Goal: Communication & Community: Ask a question

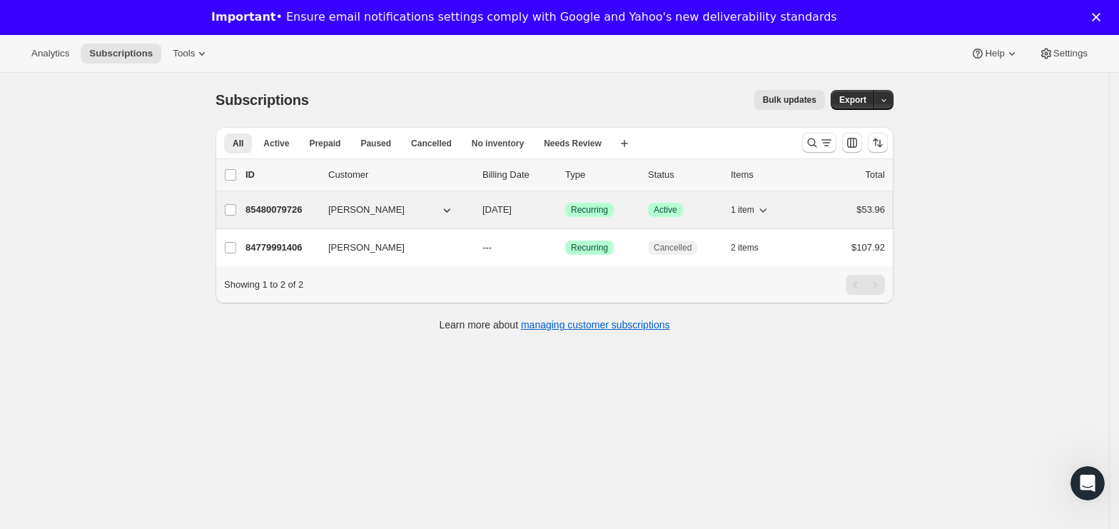
click at [375, 213] on button "[PERSON_NAME]" at bounding box center [391, 209] width 143 height 23
click at [874, 212] on span "$53.96" at bounding box center [870, 209] width 29 height 11
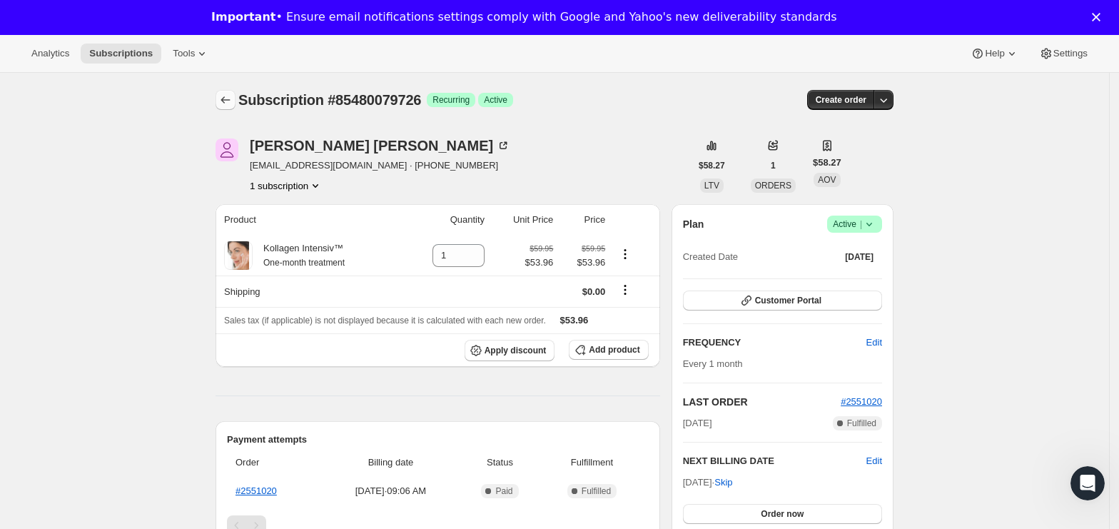
click at [228, 98] on icon "Subscriptions" at bounding box center [225, 100] width 9 height 7
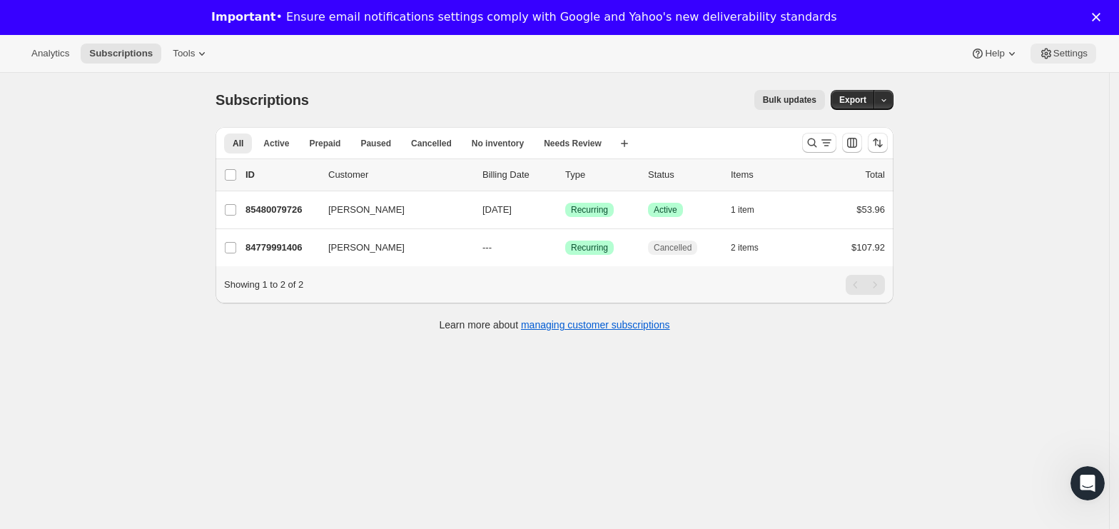
click at [1043, 46] on icon at bounding box center [1046, 53] width 14 height 14
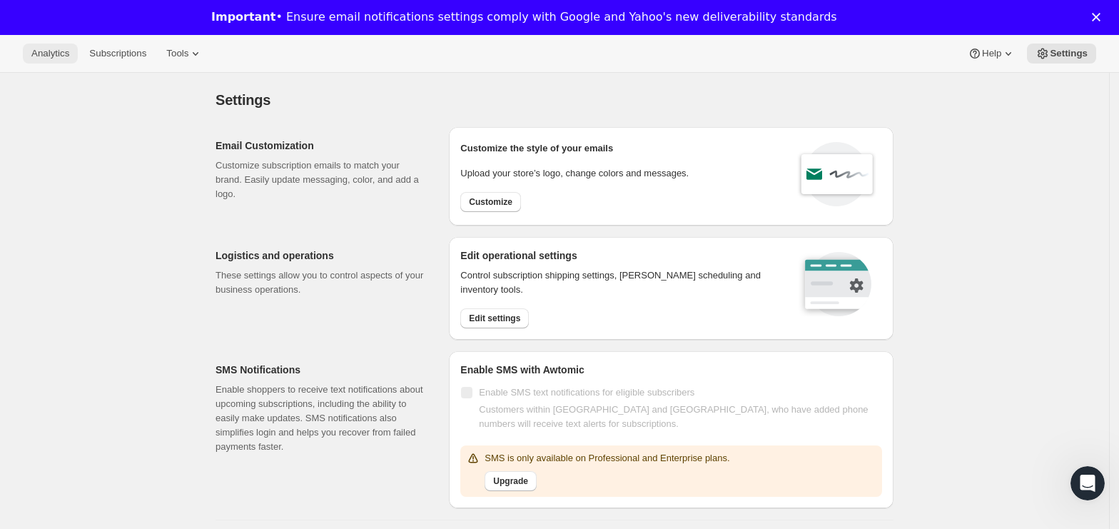
click at [54, 56] on span "Analytics" at bounding box center [50, 53] width 38 height 11
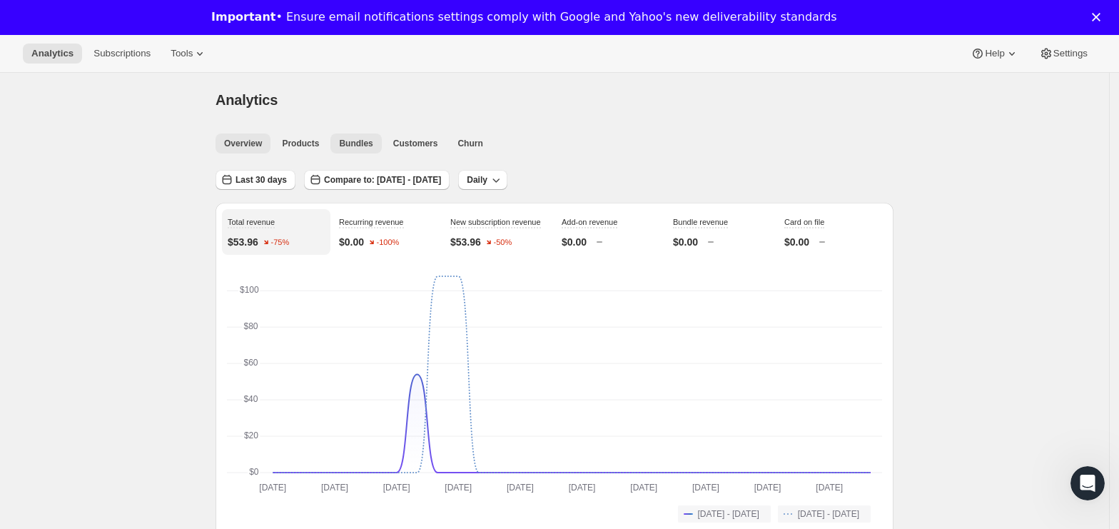
click at [341, 144] on span "Bundles" at bounding box center [356, 143] width 34 height 11
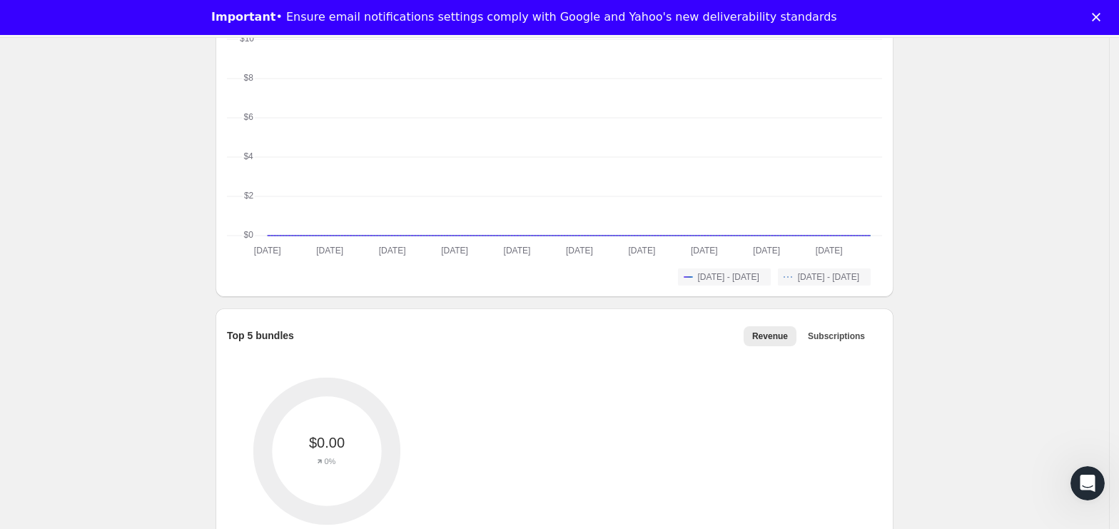
scroll to position [72, 0]
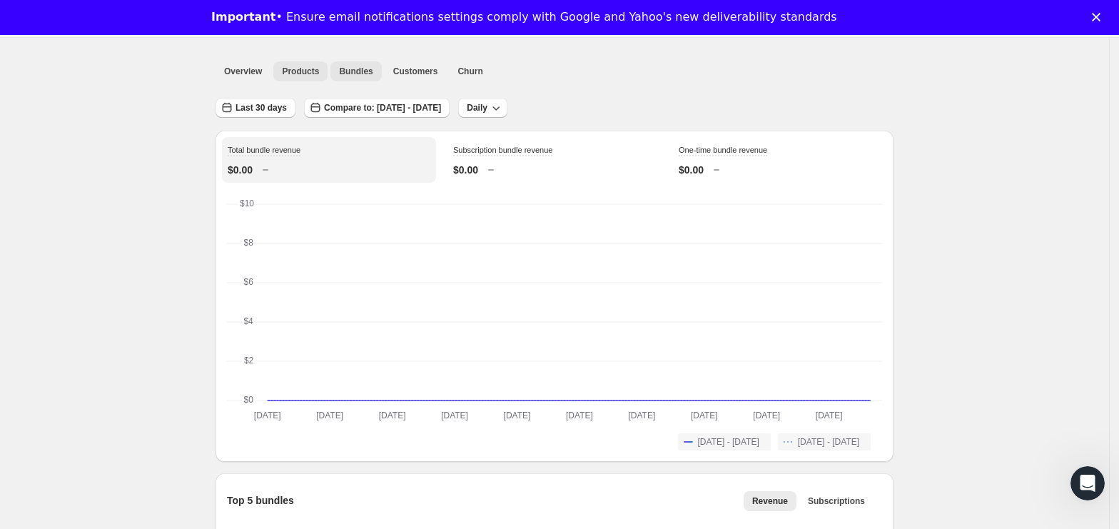
click at [295, 70] on span "Products" at bounding box center [300, 71] width 37 height 11
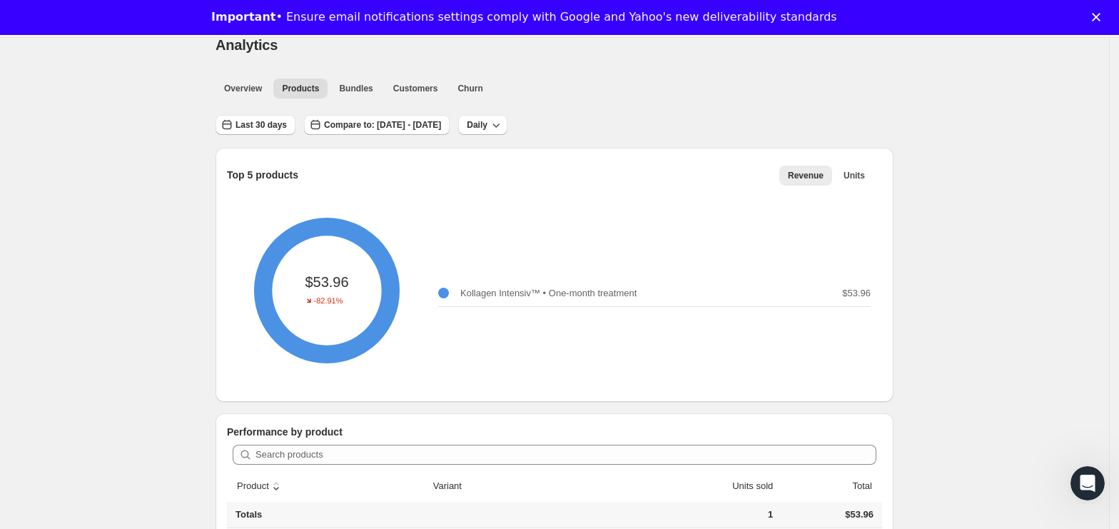
scroll to position [113, 0]
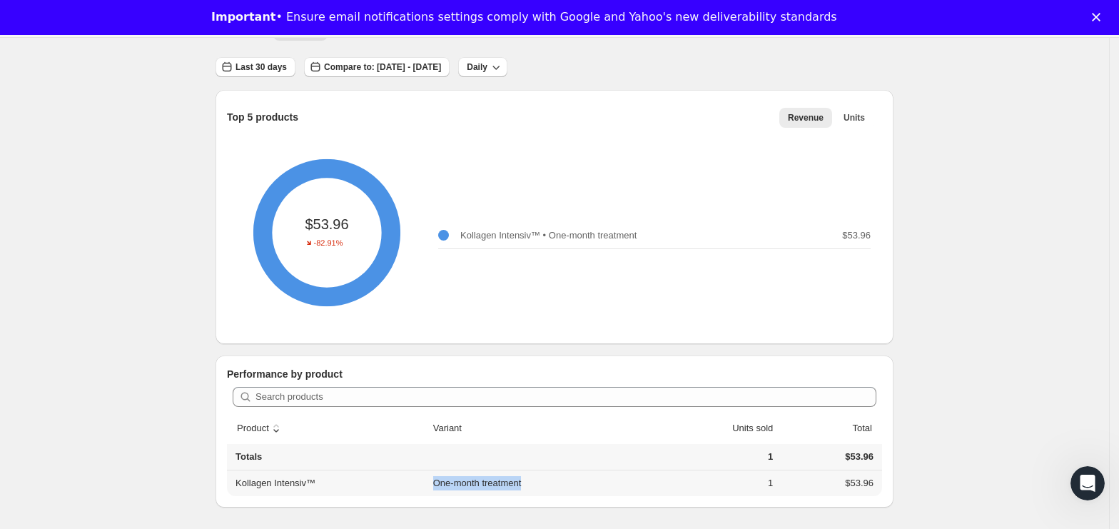
drag, startPoint x: 421, startPoint y: 480, endPoint x: 529, endPoint y: 483, distance: 107.8
click at [529, 483] on tr "Kollagen Intensiv™ One-month treatment 1 $53.96" at bounding box center [554, 483] width 655 height 26
click at [557, 480] on td "One-month treatment" at bounding box center [534, 483] width 211 height 26
click at [283, 486] on th "Kollagen Intensiv™" at bounding box center [328, 483] width 202 height 26
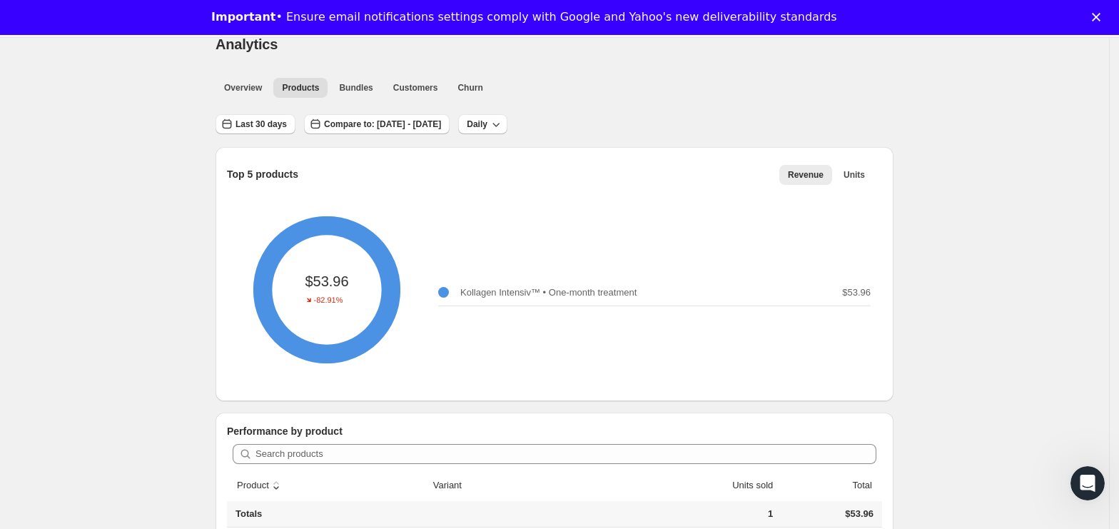
scroll to position [0, 0]
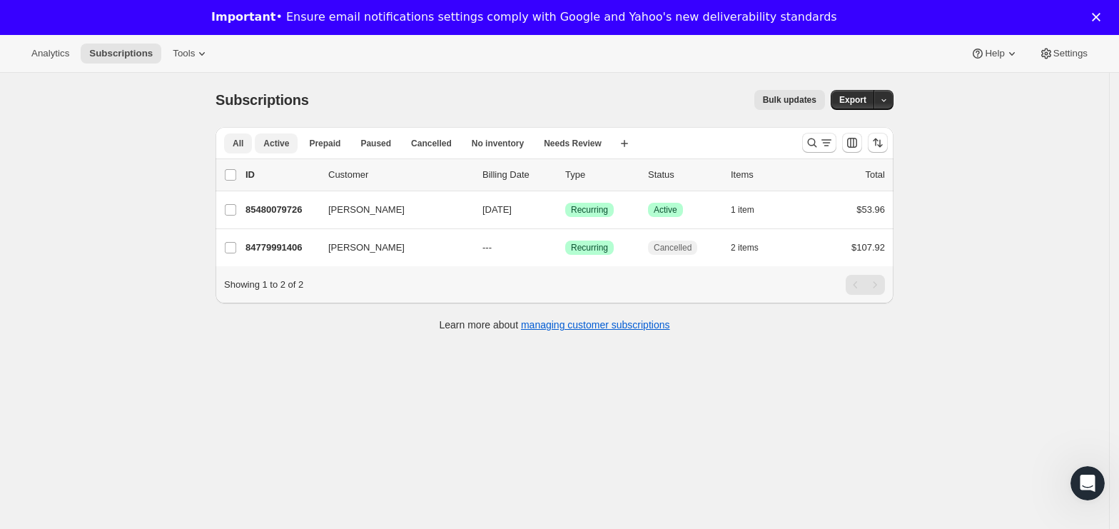
click at [284, 151] on button "Active" at bounding box center [276, 143] width 43 height 20
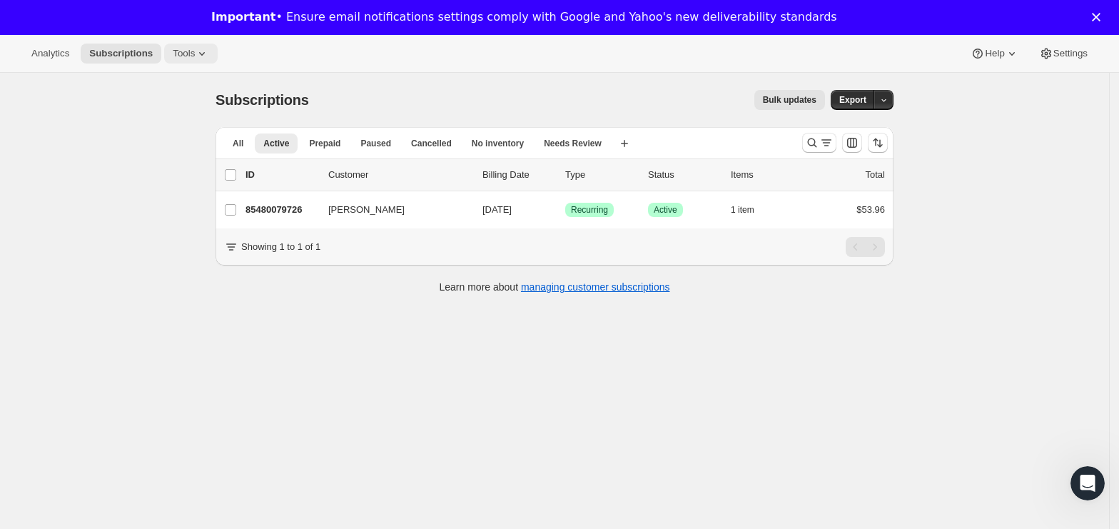
click at [195, 56] on icon at bounding box center [202, 53] width 14 height 14
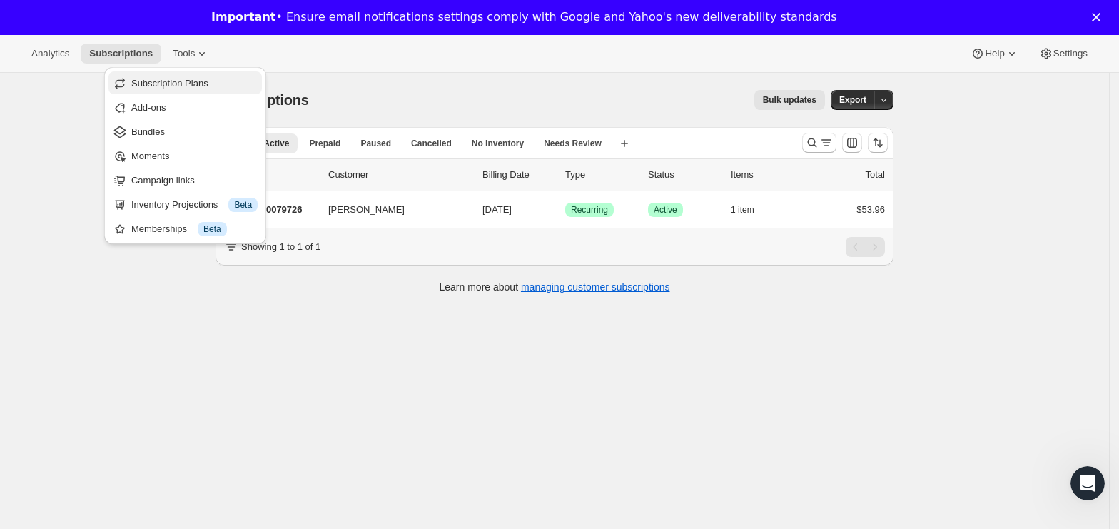
click at [183, 86] on span "Subscription Plans" at bounding box center [169, 83] width 77 height 11
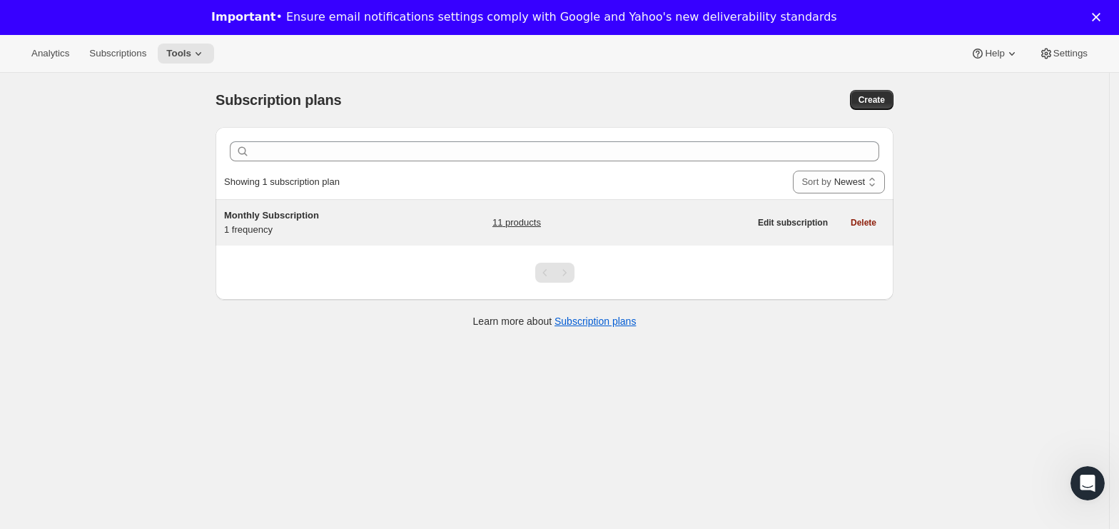
click at [291, 213] on span "Monthly Subscription" at bounding box center [271, 215] width 95 height 11
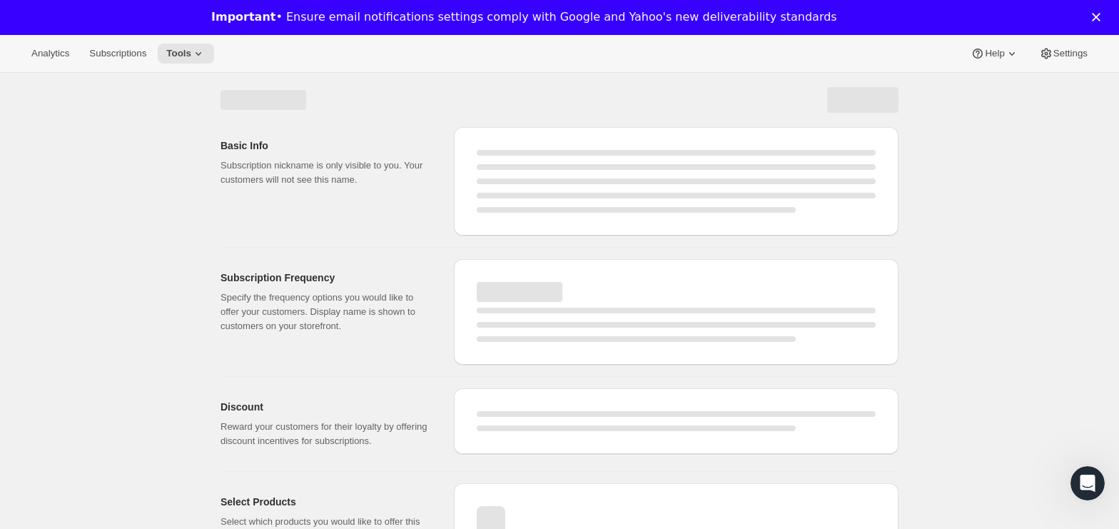
select select "WEEK"
select select "MONTH"
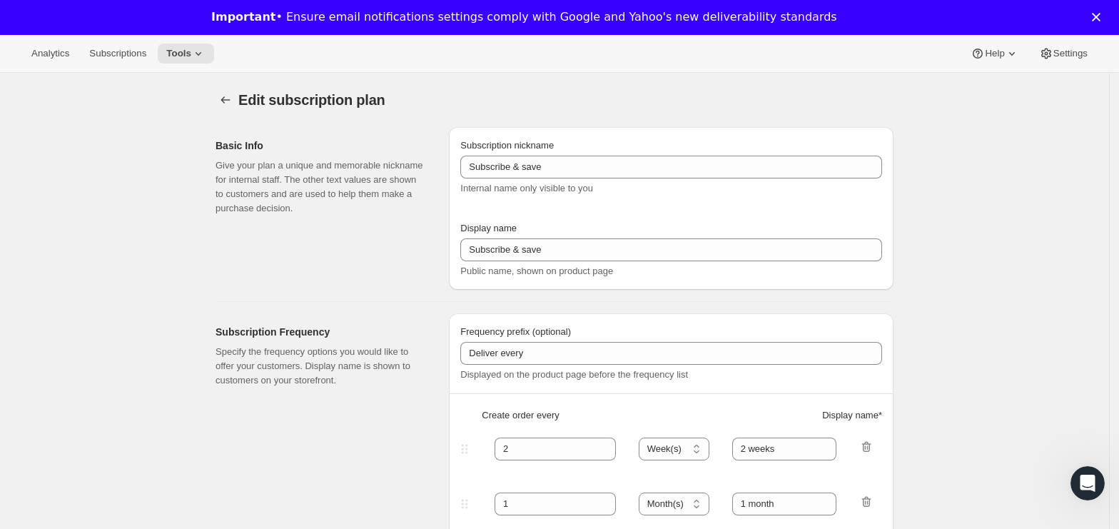
checkbox input "true"
type input "Monthly Subscription"
type input "1"
select select "MONTH"
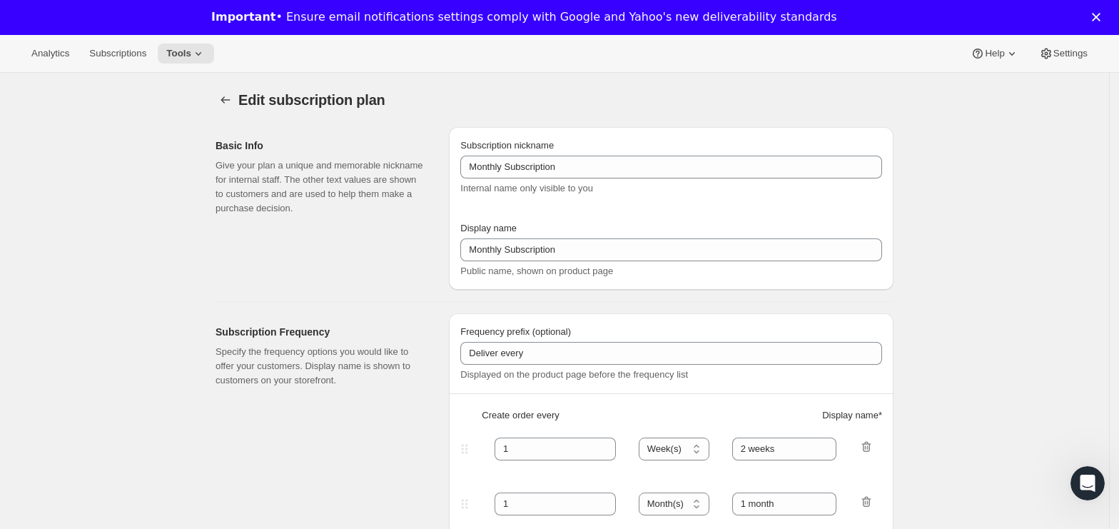
type input "1 month"
type input "10"
type input "Save <strong>10% + Free Shipping</strong>"
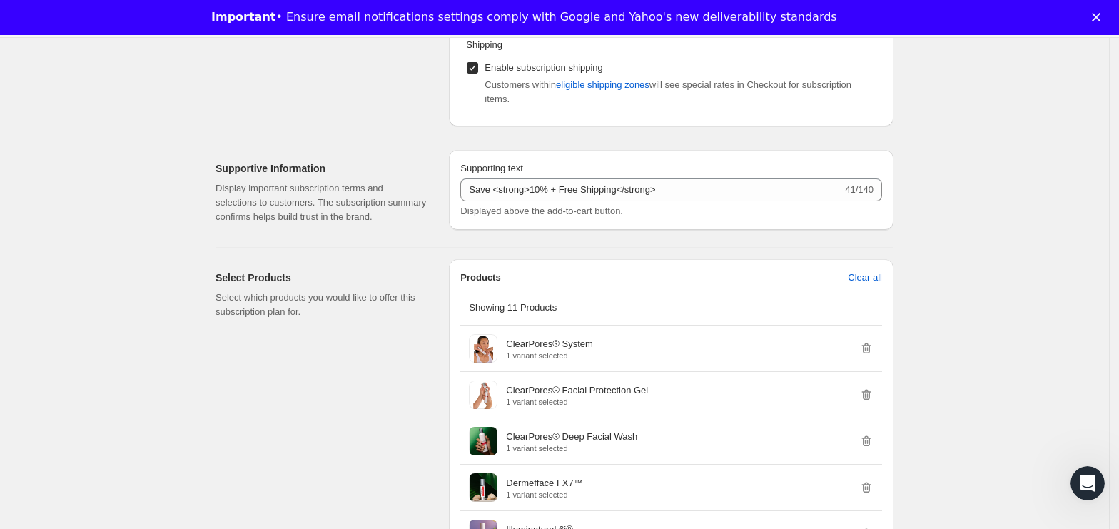
scroll to position [475, 0]
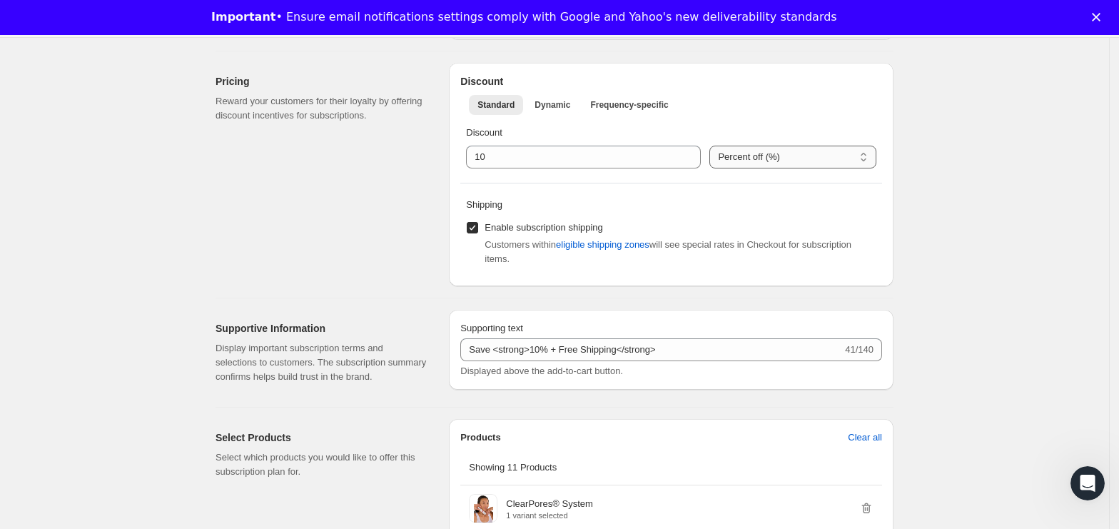
click at [778, 154] on select "Percent off (%) US Dollars off ($)" at bounding box center [792, 157] width 167 height 23
select select "FIXED_AMOUNT"
click at [709, 146] on select "Percent off (%) US Dollars off ($)" at bounding box center [792, 157] width 167 height 23
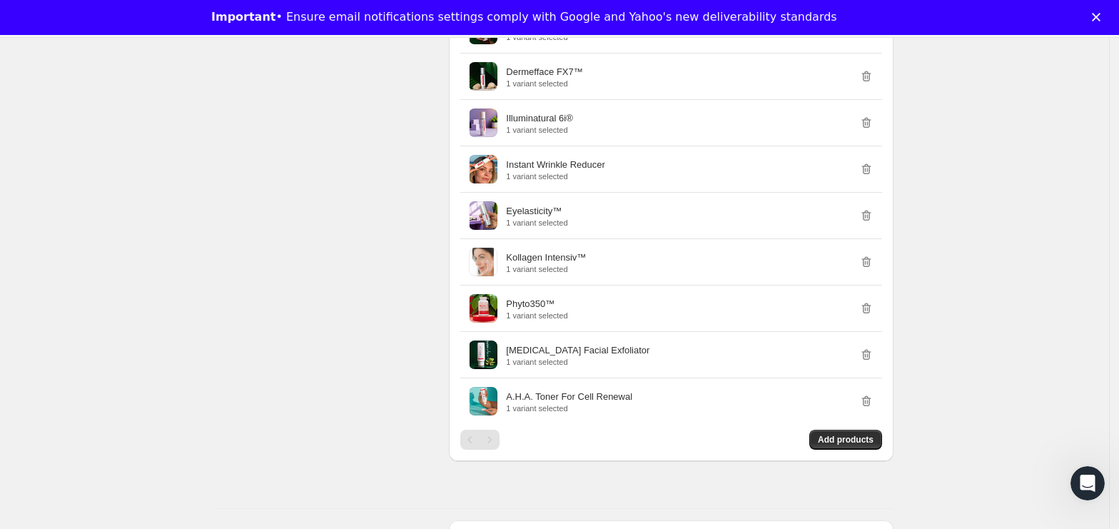
scroll to position [951, 0]
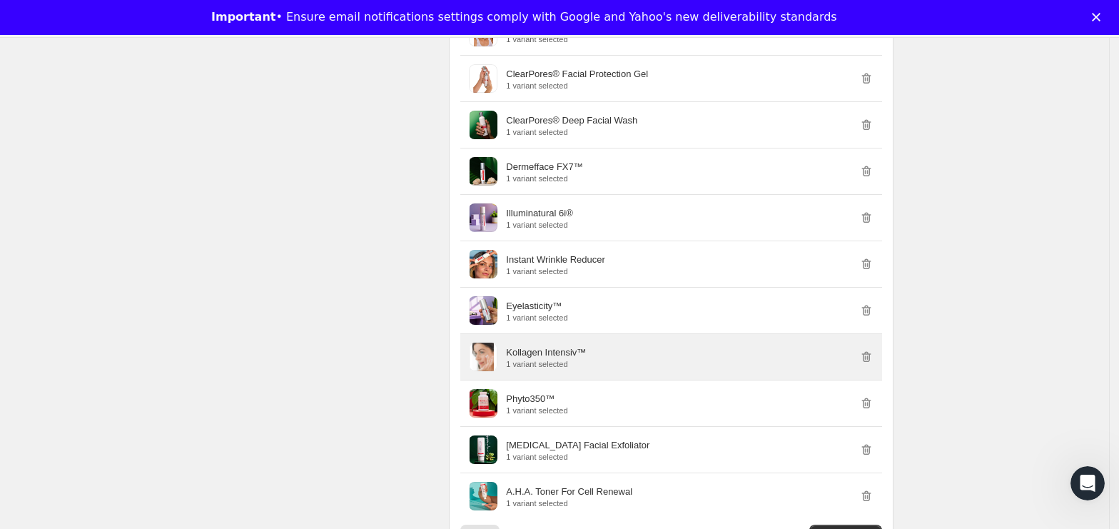
click at [560, 360] on p "Kollagen Intensiv™" at bounding box center [546, 352] width 80 height 14
click at [545, 354] on p "Kollagen Intensiv™" at bounding box center [546, 352] width 80 height 14
click at [545, 353] on p "Kollagen Intensiv™" at bounding box center [546, 352] width 80 height 14
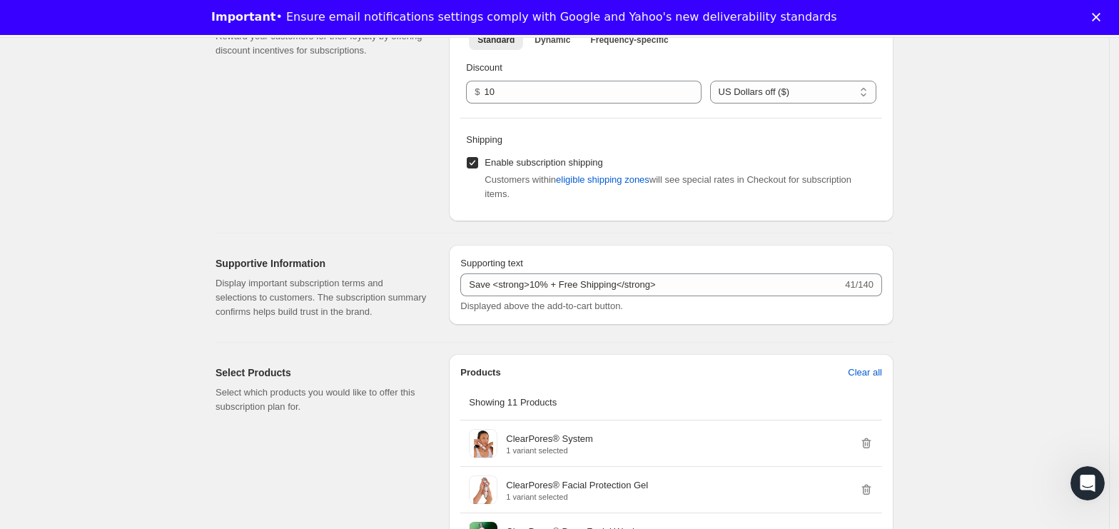
scroll to position [571, 0]
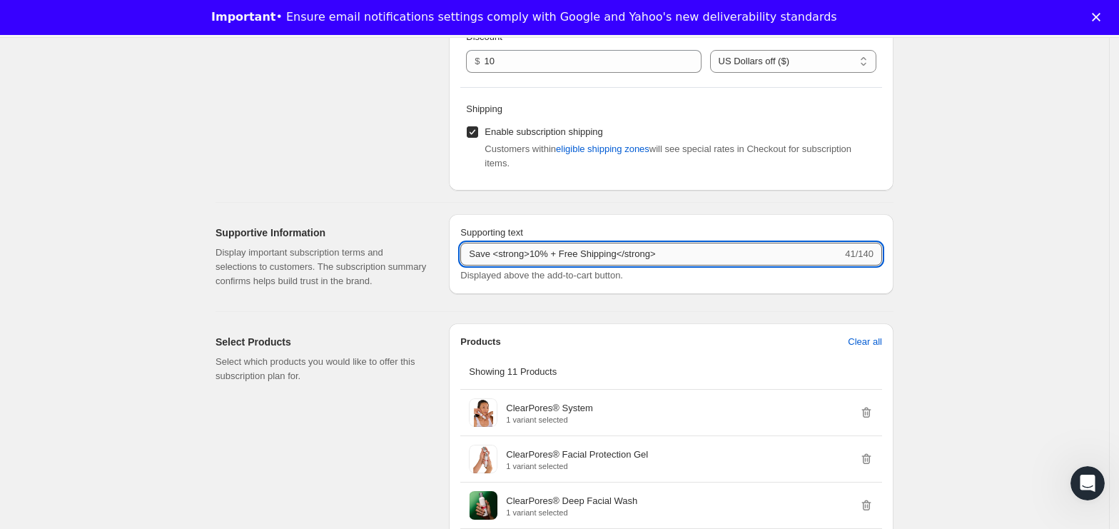
click at [550, 255] on input "Save <strong>10% + Free Shipping</strong>" at bounding box center [651, 254] width 382 height 23
type input "Save <strong>10$ + Free Shipping</strong>"
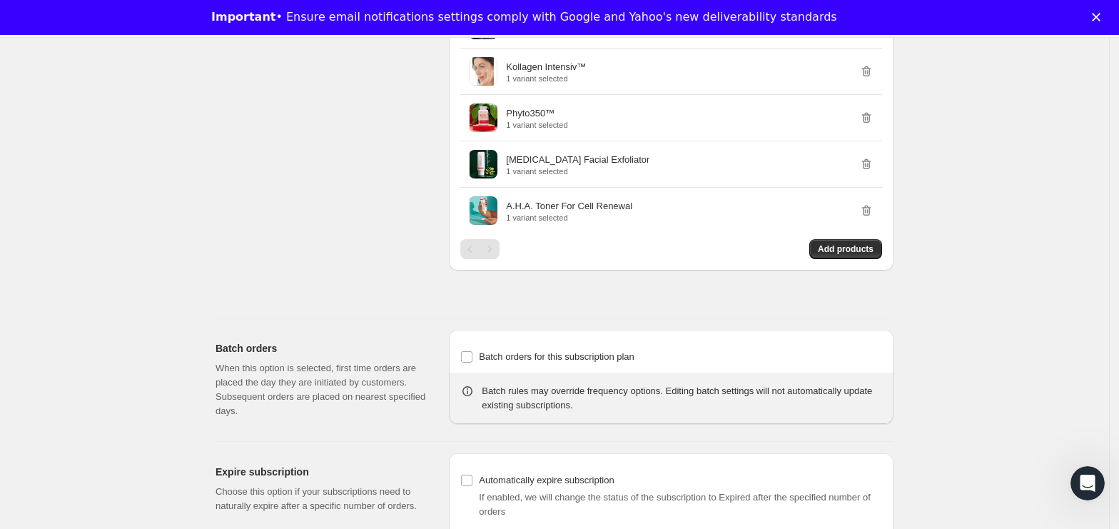
scroll to position [1354, 0]
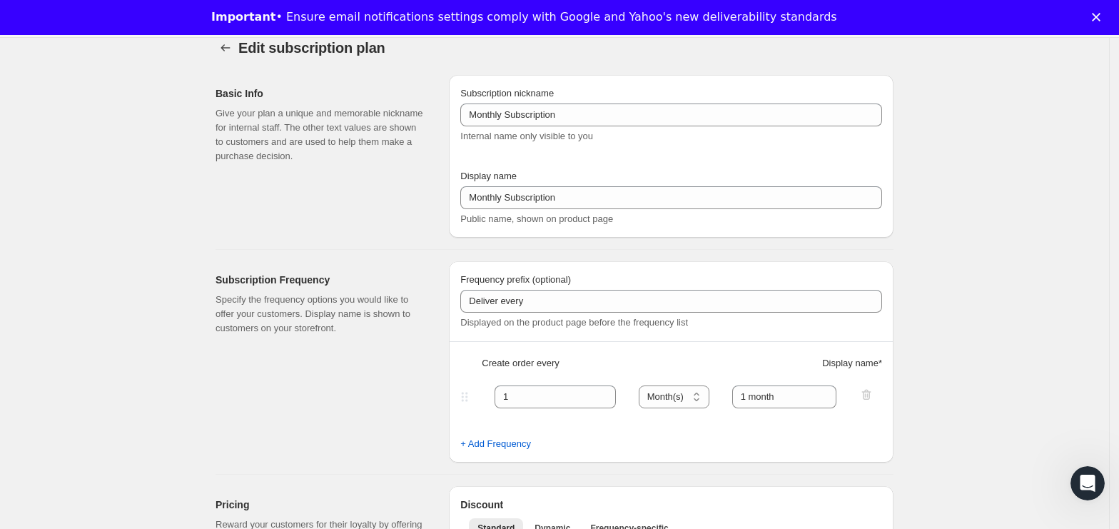
scroll to position [0, 0]
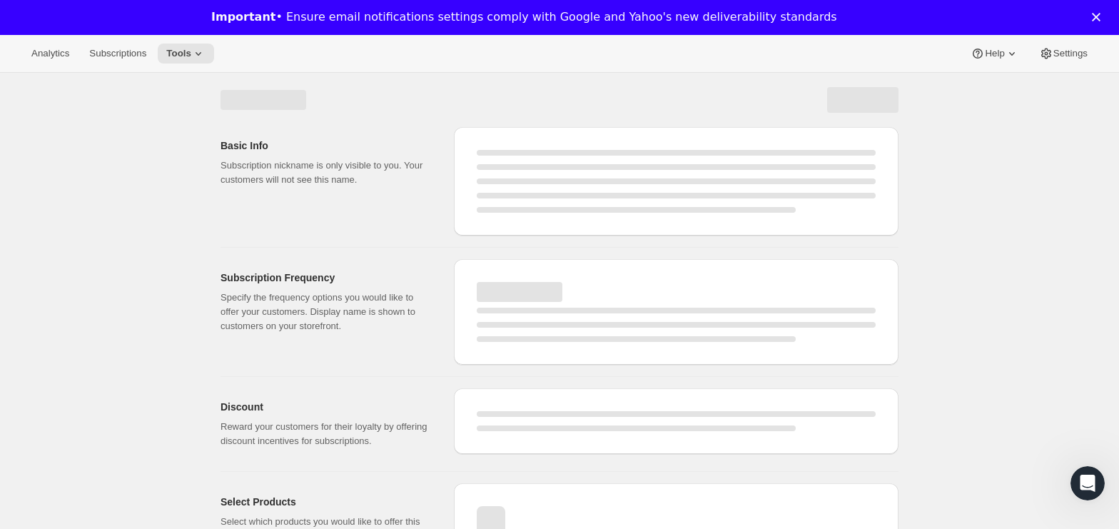
select select "MONTH"
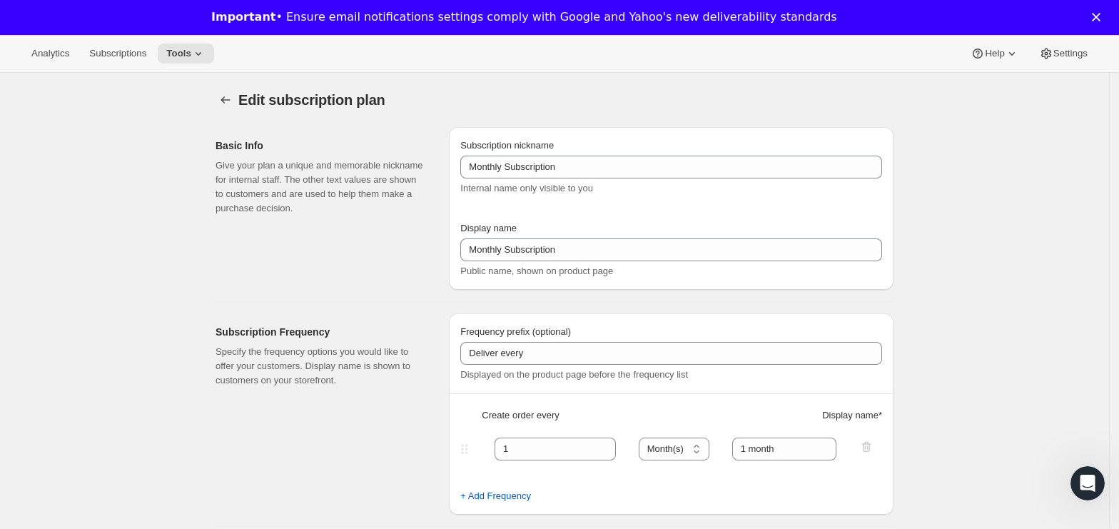
type input "10.0"
select select "FIXED_AMOUNT"
type input "Save <strong>10$ + Free Shipping</strong>"
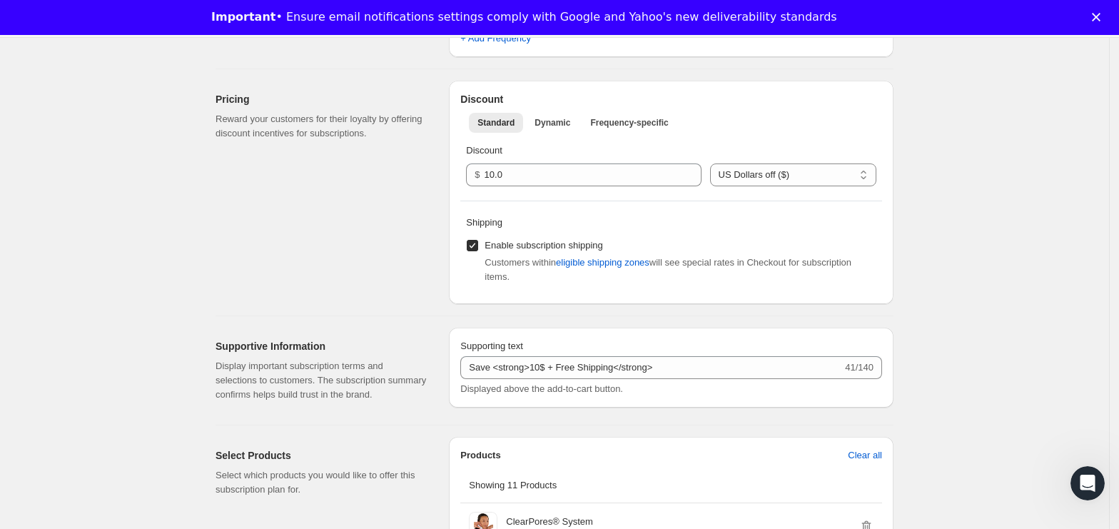
scroll to position [571, 0]
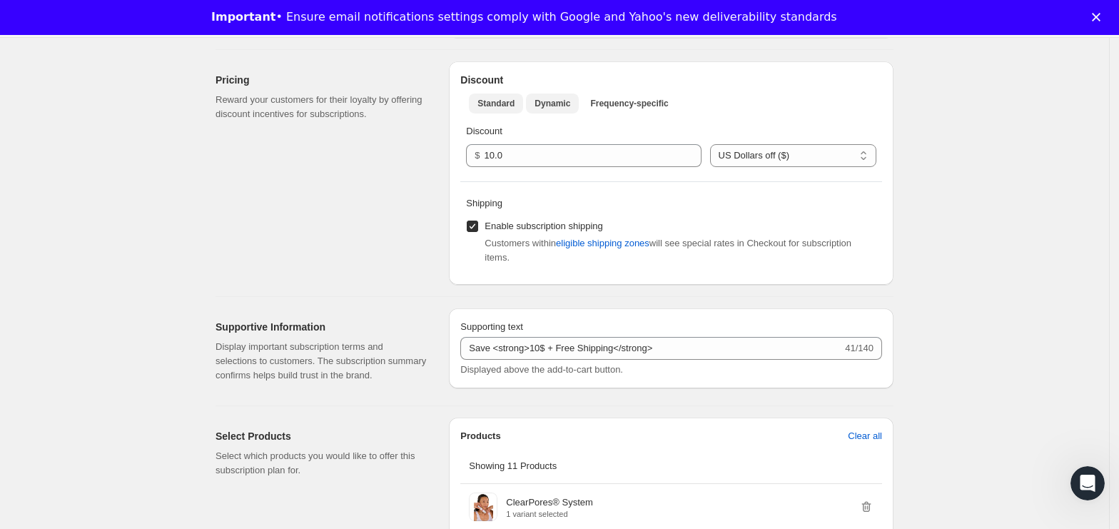
click at [568, 100] on span "Dynamic" at bounding box center [553, 103] width 36 height 11
select select "FIXED_AMOUNT"
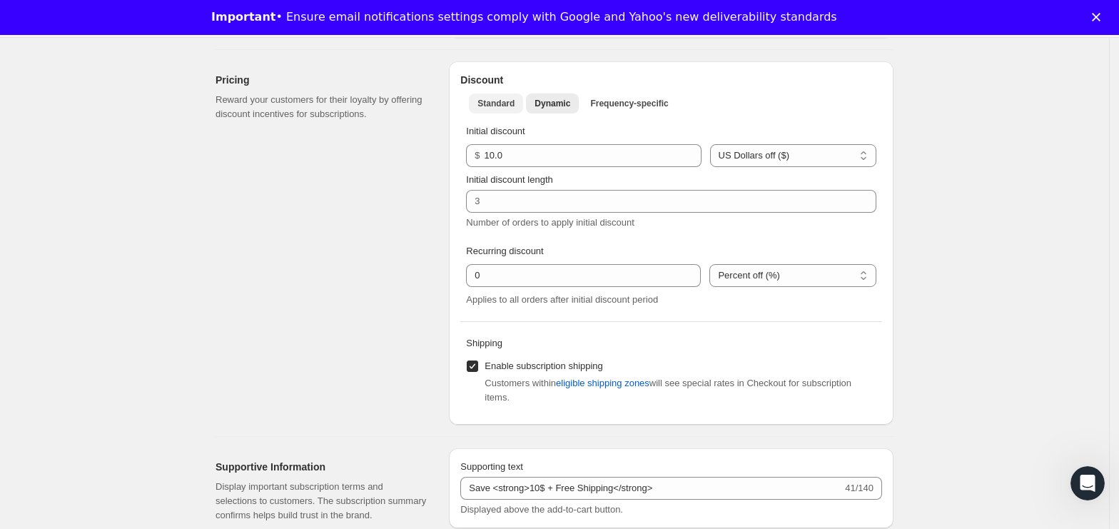
click at [500, 101] on span "Standard" at bounding box center [495, 103] width 37 height 11
select select "FIXED_AMOUNT"
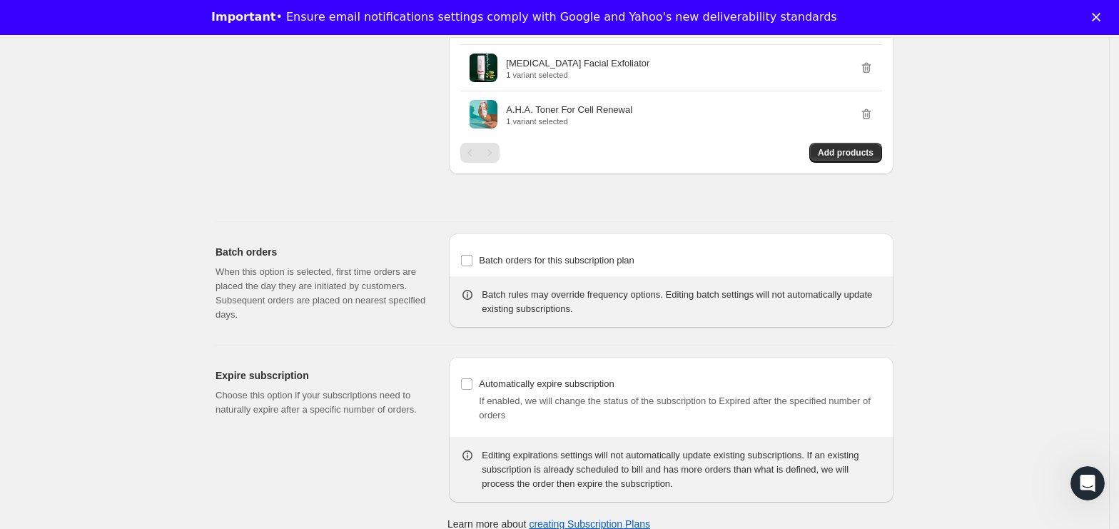
scroll to position [1448, 0]
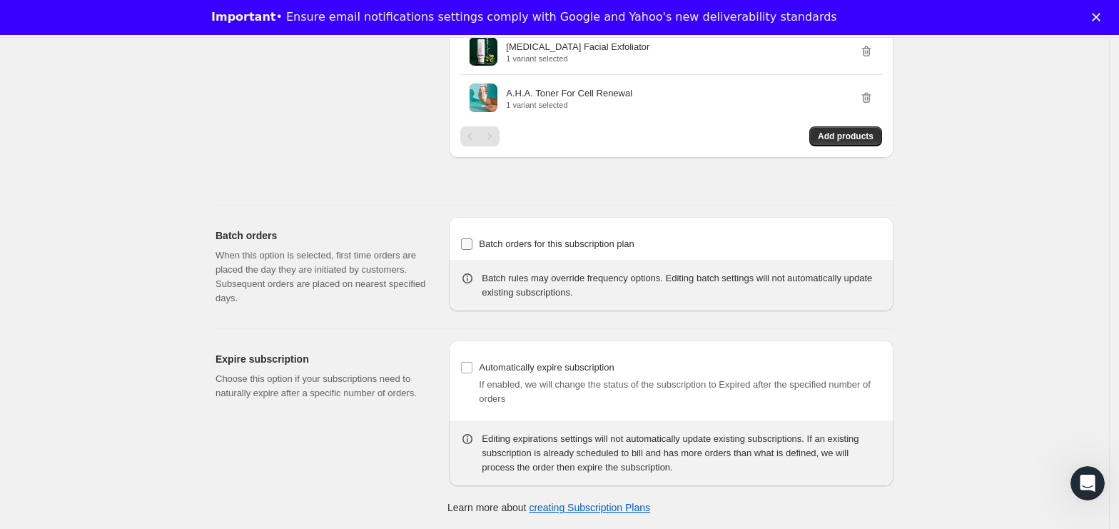
click at [473, 244] on span at bounding box center [466, 244] width 13 height 13
click at [472, 244] on input "Batch orders for this subscription plan" at bounding box center [466, 243] width 11 height 11
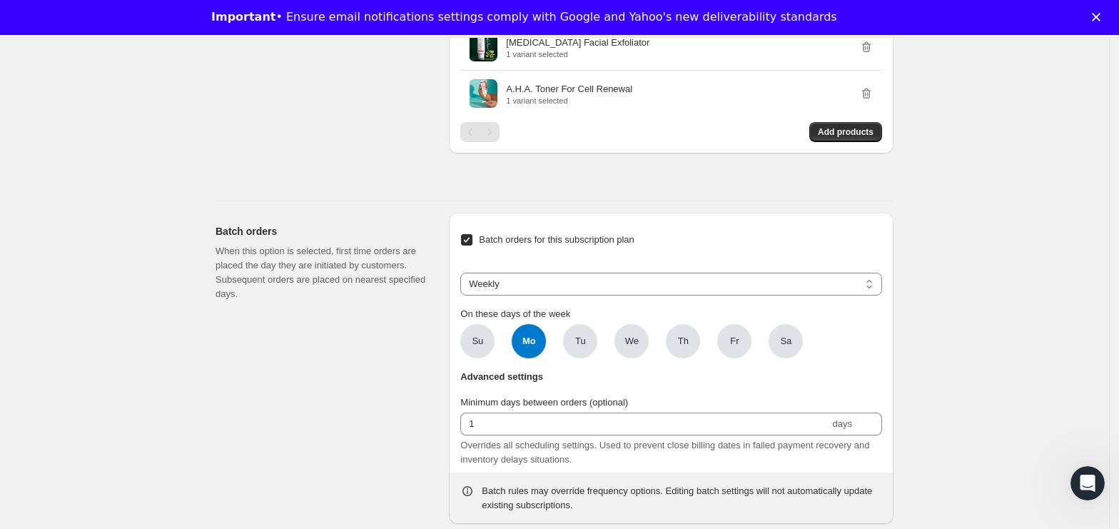
click at [472, 244] on input "Batch orders for this subscription plan" at bounding box center [466, 239] width 11 height 11
checkbox input "false"
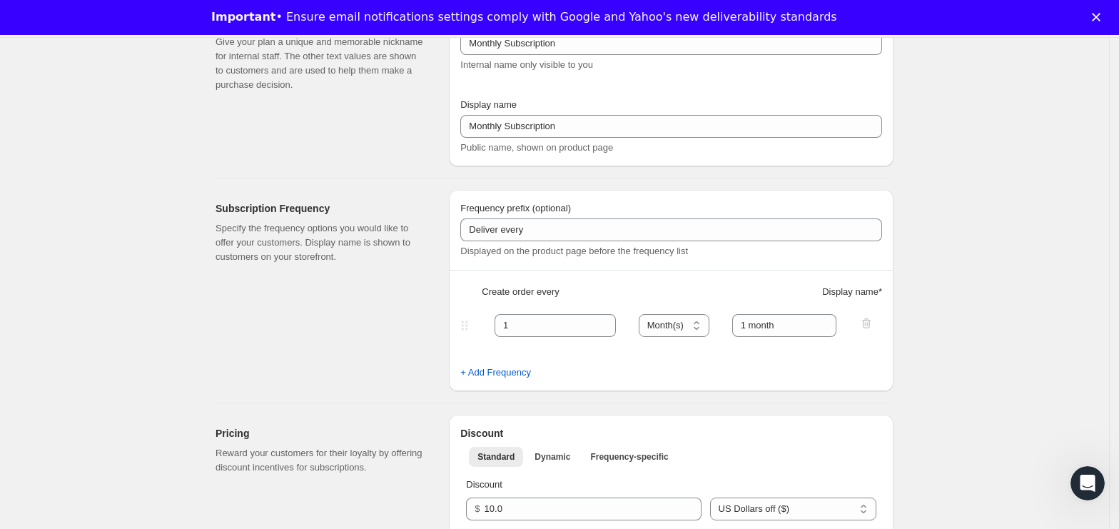
scroll to position [0, 0]
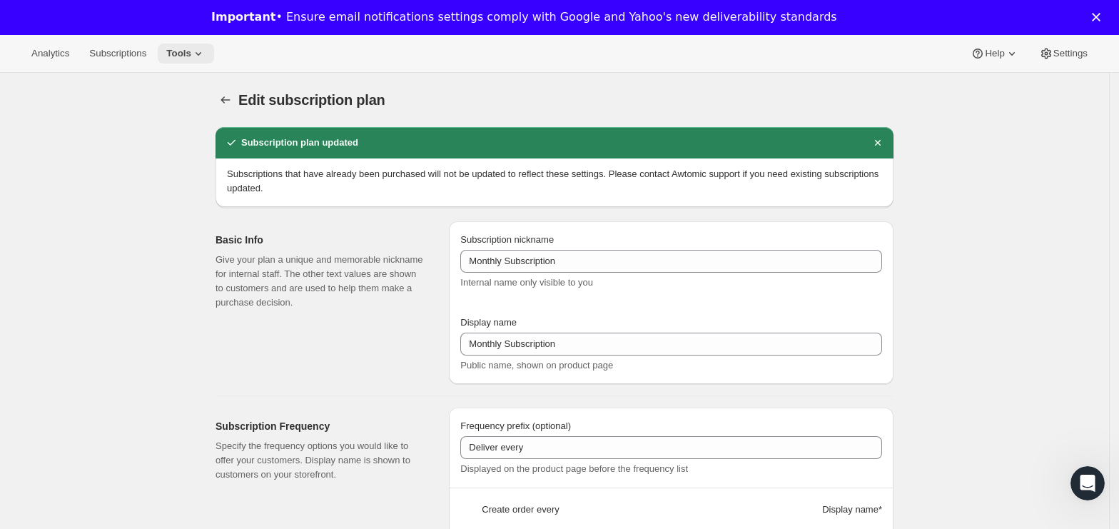
click at [191, 55] on icon at bounding box center [198, 53] width 14 height 14
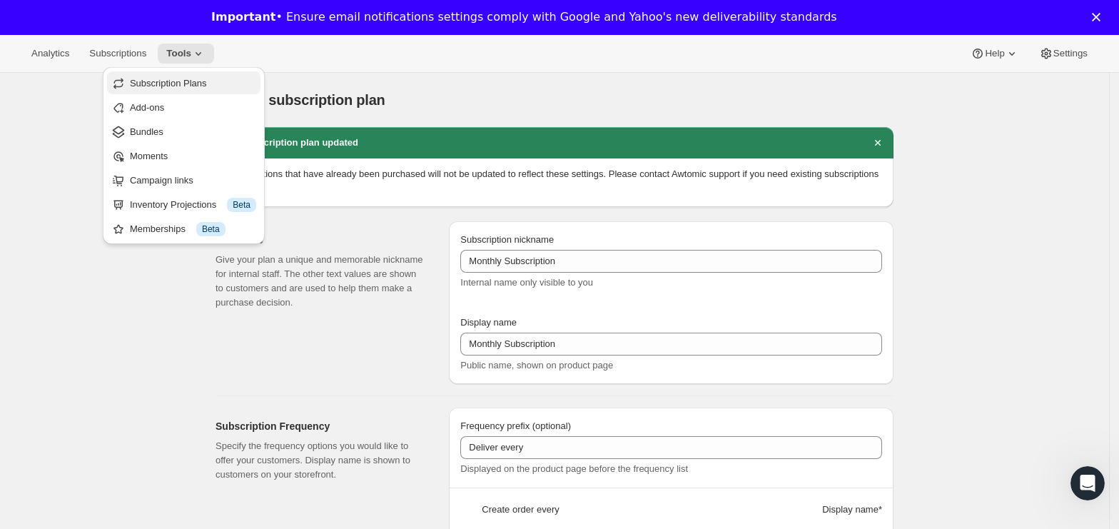
click at [170, 83] on span "Subscription Plans" at bounding box center [168, 83] width 77 height 11
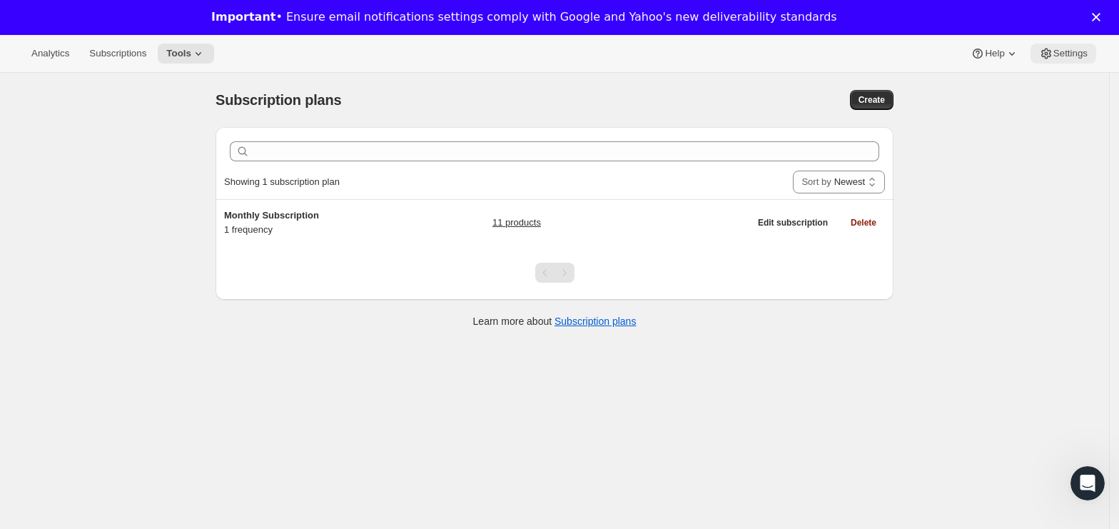
click at [1066, 56] on span "Settings" at bounding box center [1070, 53] width 34 height 11
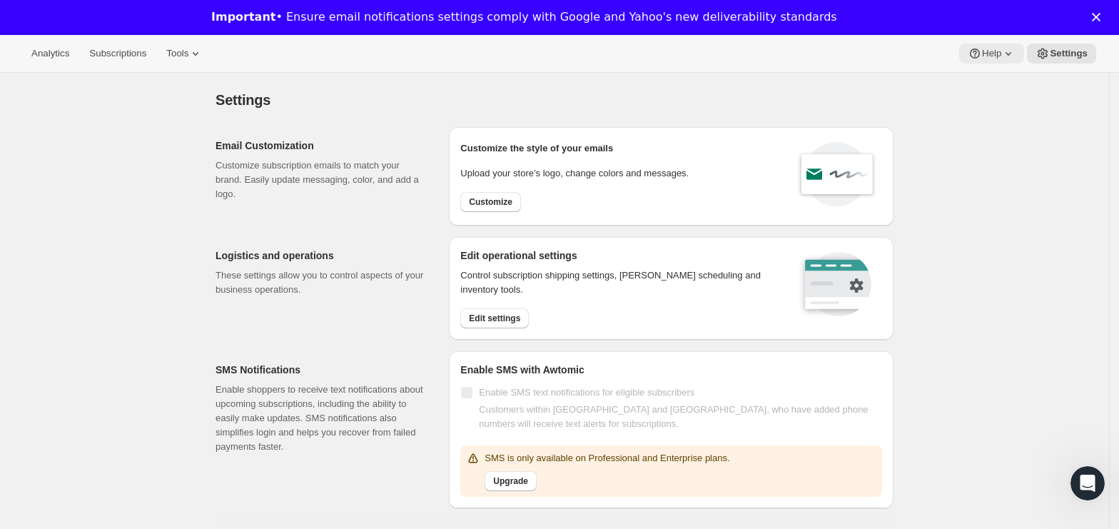
click at [994, 58] on span "Help" at bounding box center [991, 53] width 19 height 11
click at [994, 79] on span "Setup guide" at bounding box center [994, 83] width 49 height 11
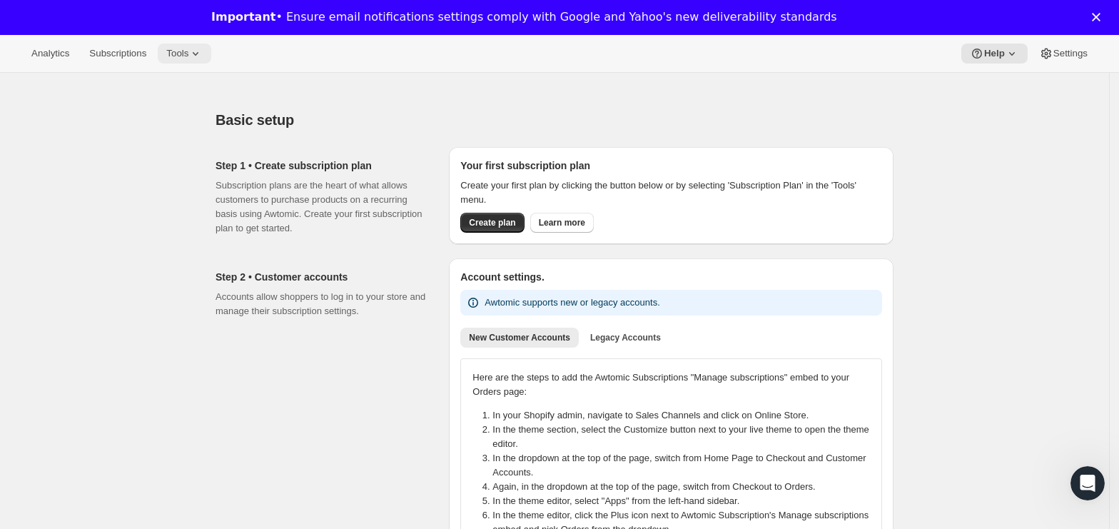
click at [191, 51] on icon at bounding box center [195, 53] width 14 height 14
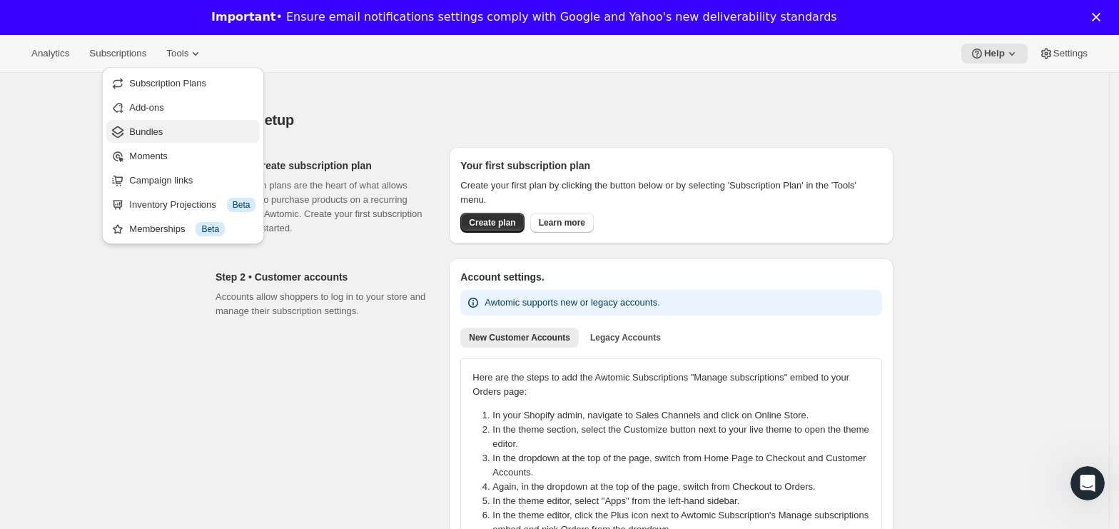
click at [176, 130] on span "Bundles" at bounding box center [192, 132] width 126 height 14
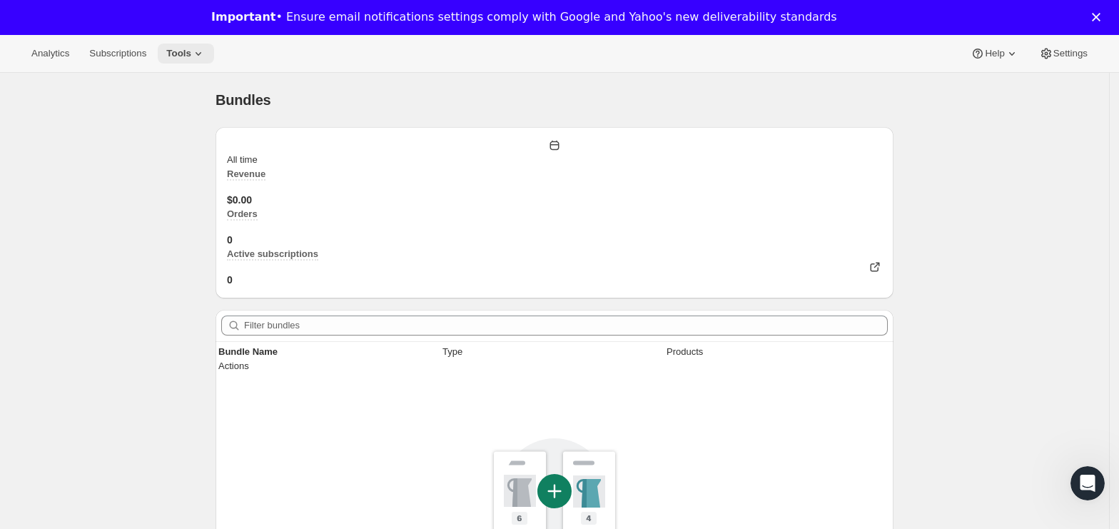
click at [191, 54] on icon at bounding box center [198, 53] width 14 height 14
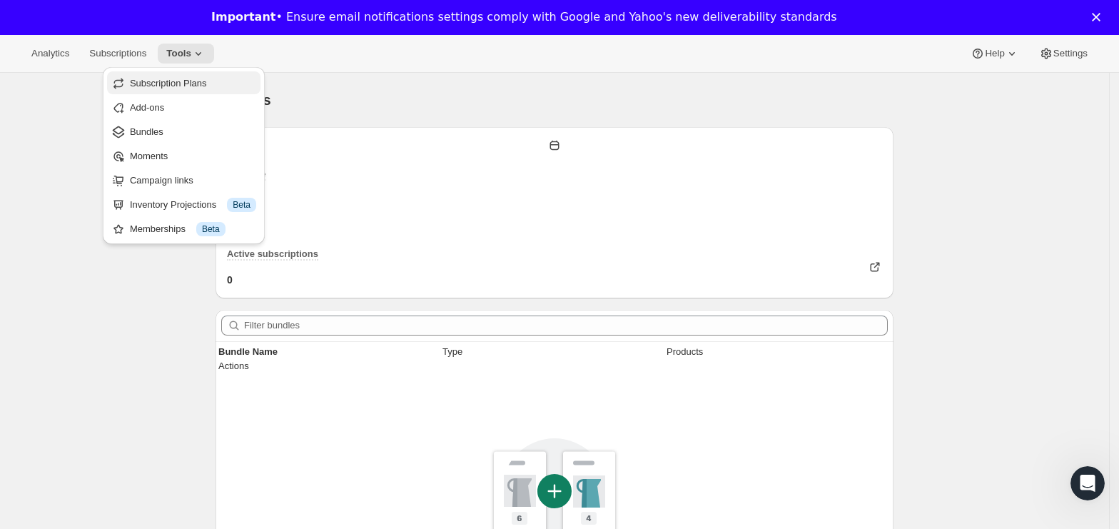
click at [172, 83] on span "Subscription Plans" at bounding box center [168, 83] width 77 height 11
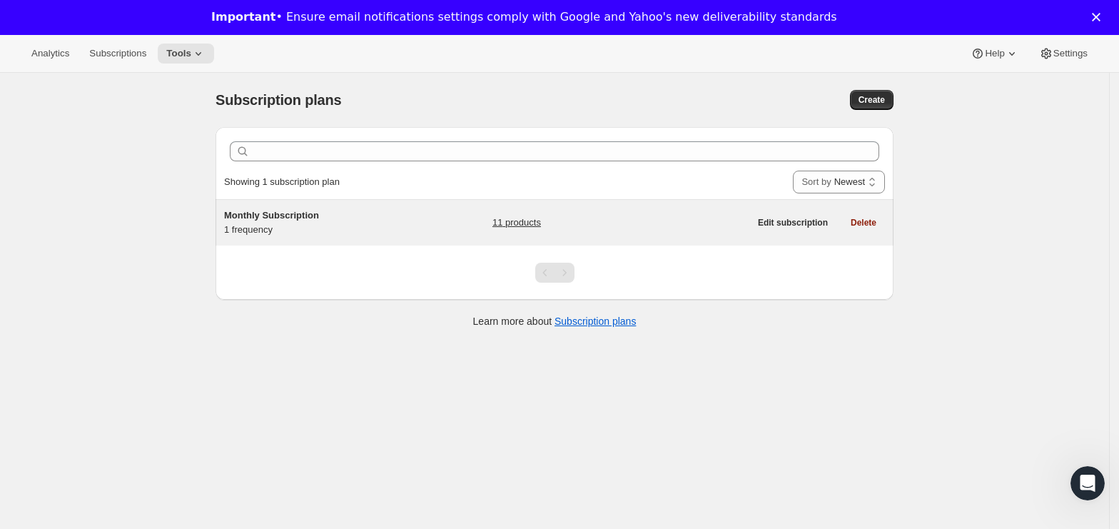
click at [300, 224] on div "Monthly Subscription 1 frequency" at bounding box center [313, 222] width 178 height 29
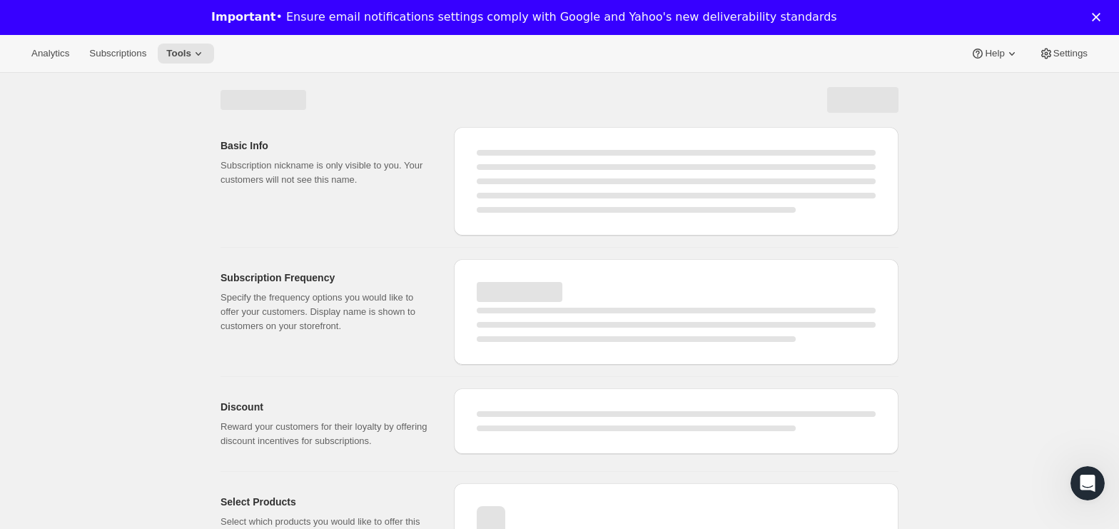
select select "WEEK"
select select "MONTH"
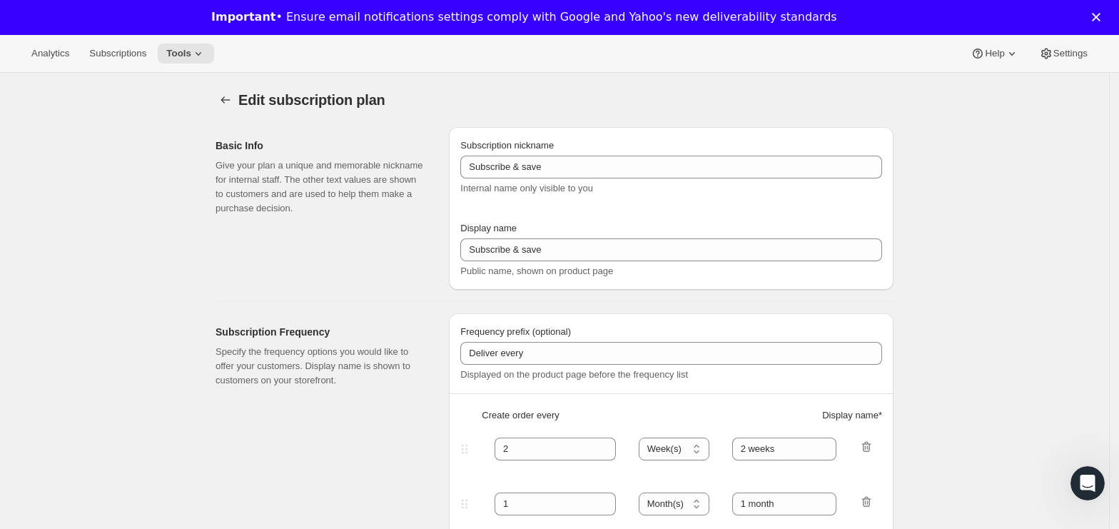
type input "Monthly Subscription"
type input "1"
type input "1 month"
type input "10.0"
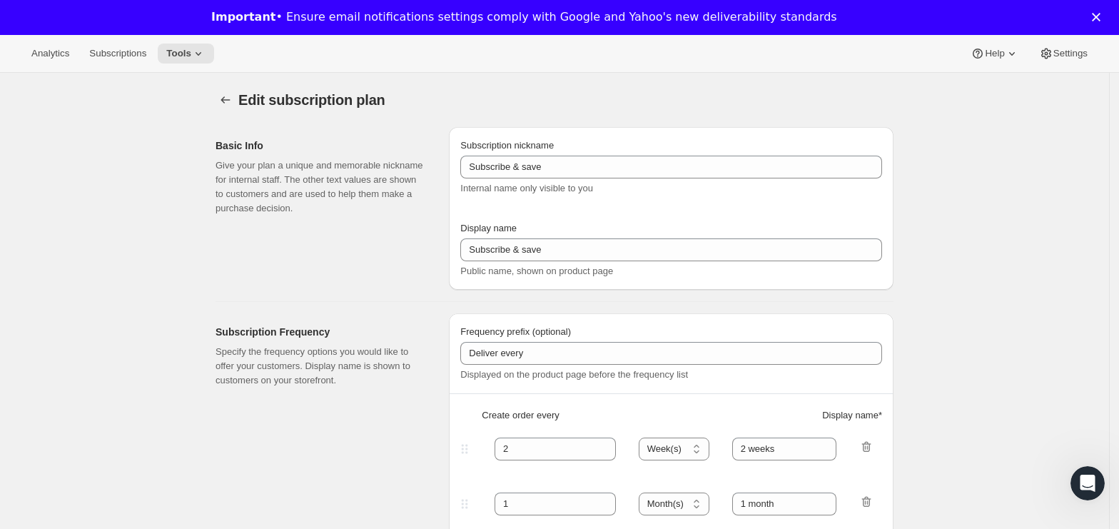
type input "Save <strong>10$ + Free Shipping</strong>"
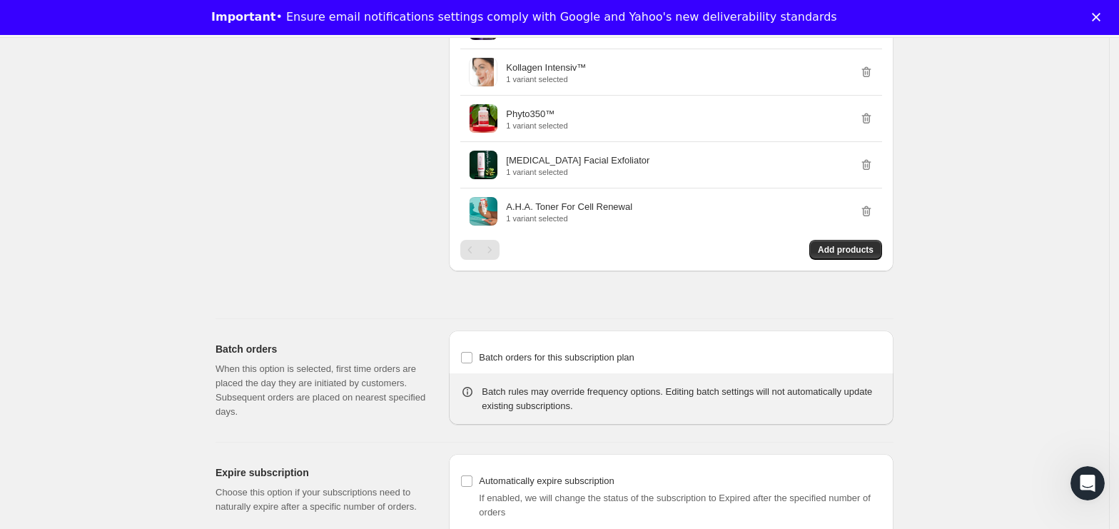
scroll to position [1237, 0]
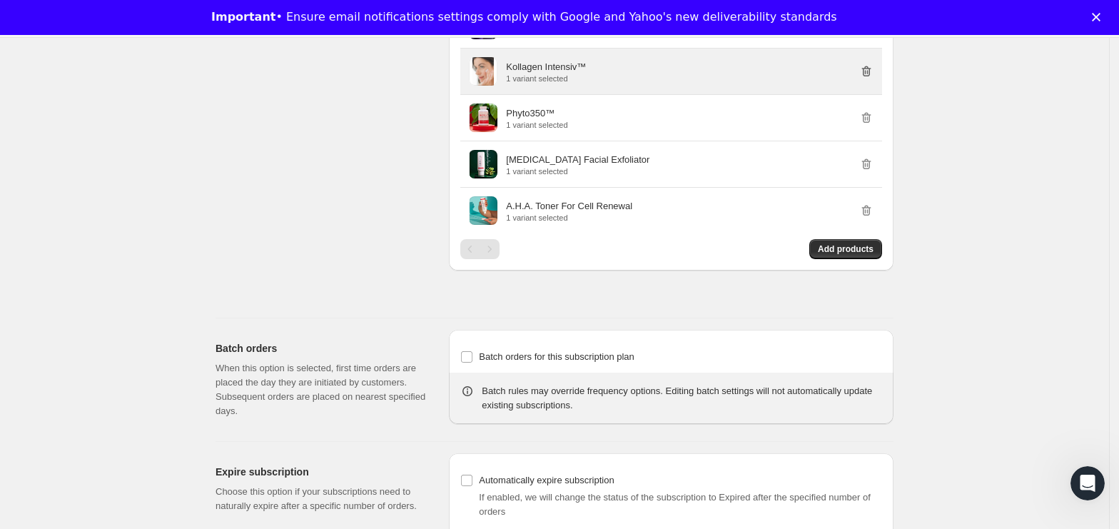
click at [869, 74] on icon "button" at bounding box center [867, 72] width 1 height 4
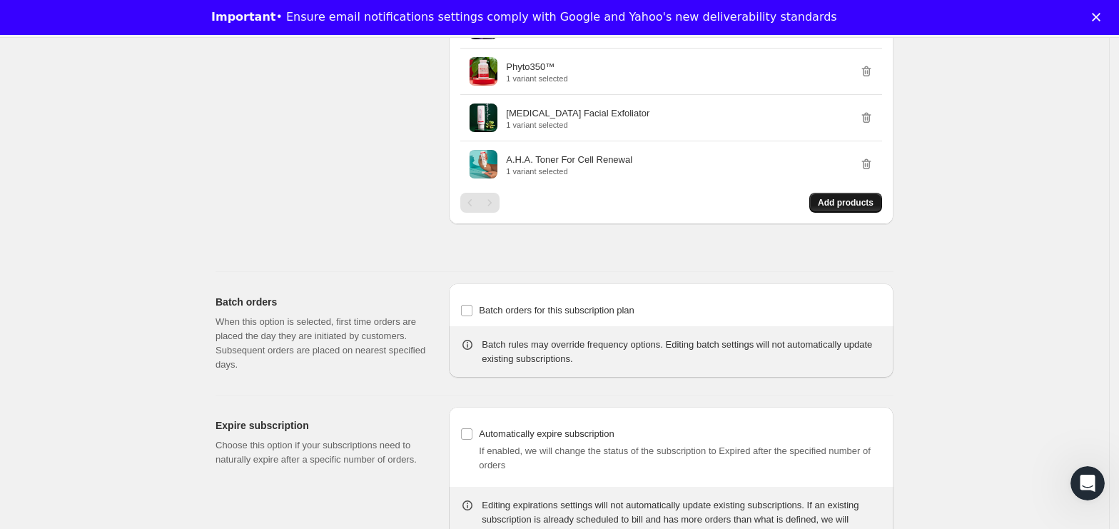
click at [856, 206] on span "Add products" at bounding box center [846, 202] width 56 height 11
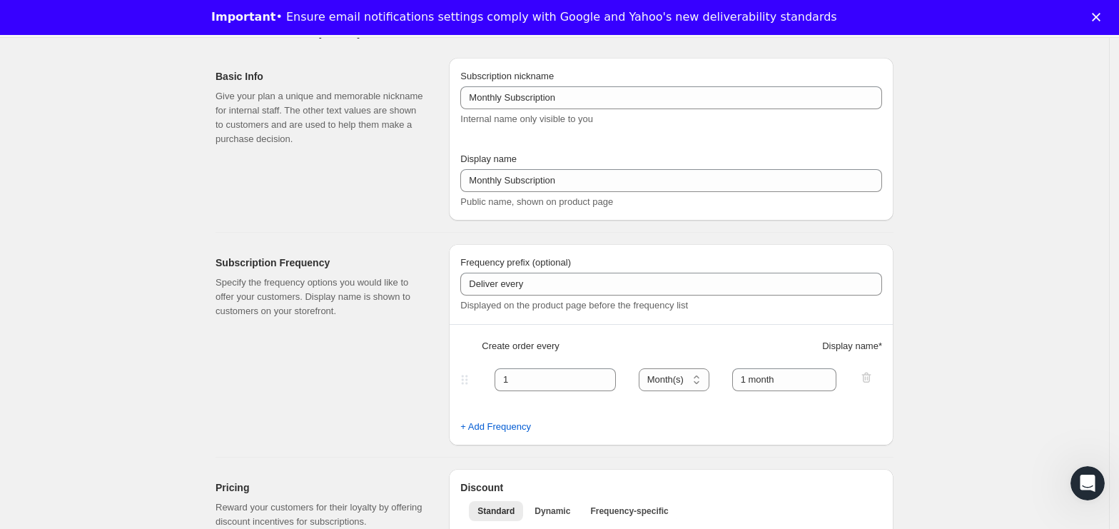
scroll to position [0, 0]
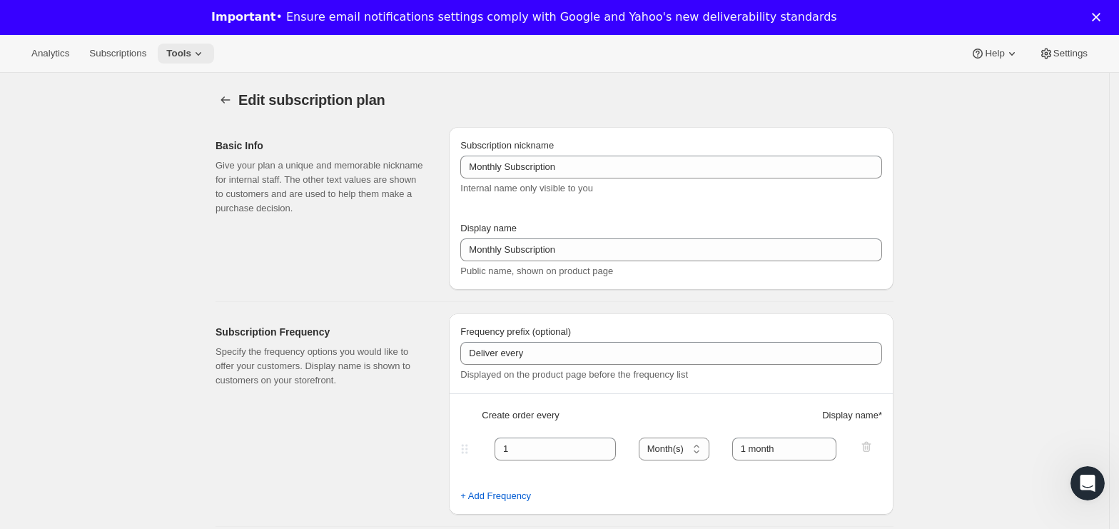
click at [176, 57] on span "Tools" at bounding box center [178, 53] width 25 height 11
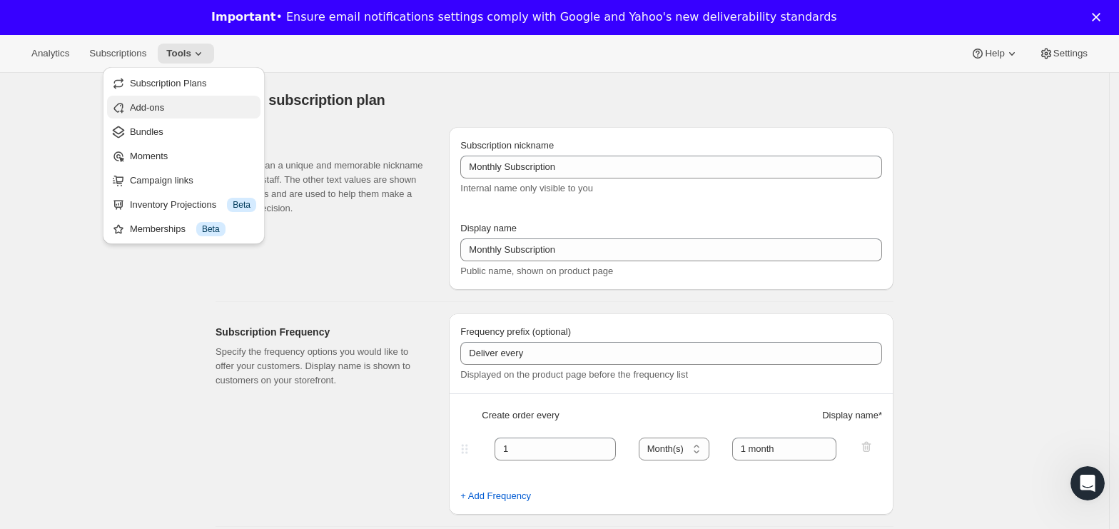
click at [171, 101] on span "Add-ons" at bounding box center [193, 108] width 126 height 14
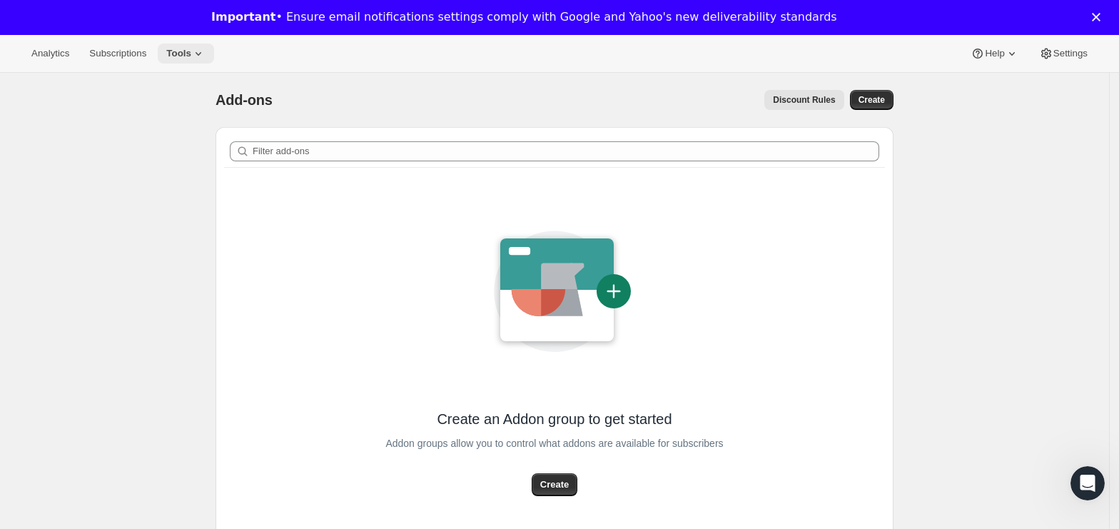
click at [203, 61] on button "Tools" at bounding box center [186, 54] width 56 height 20
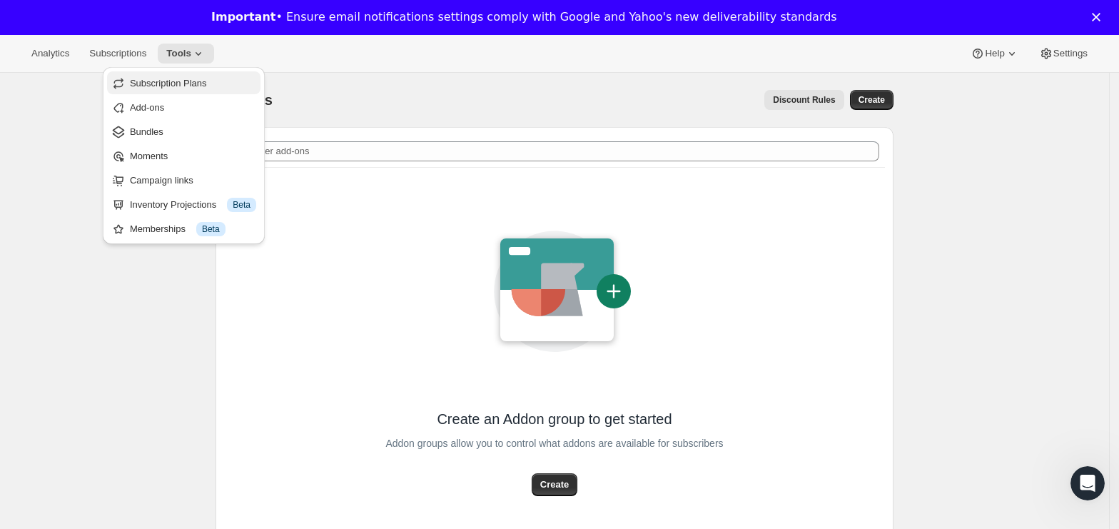
click at [171, 84] on span "Subscription Plans" at bounding box center [168, 83] width 77 height 11
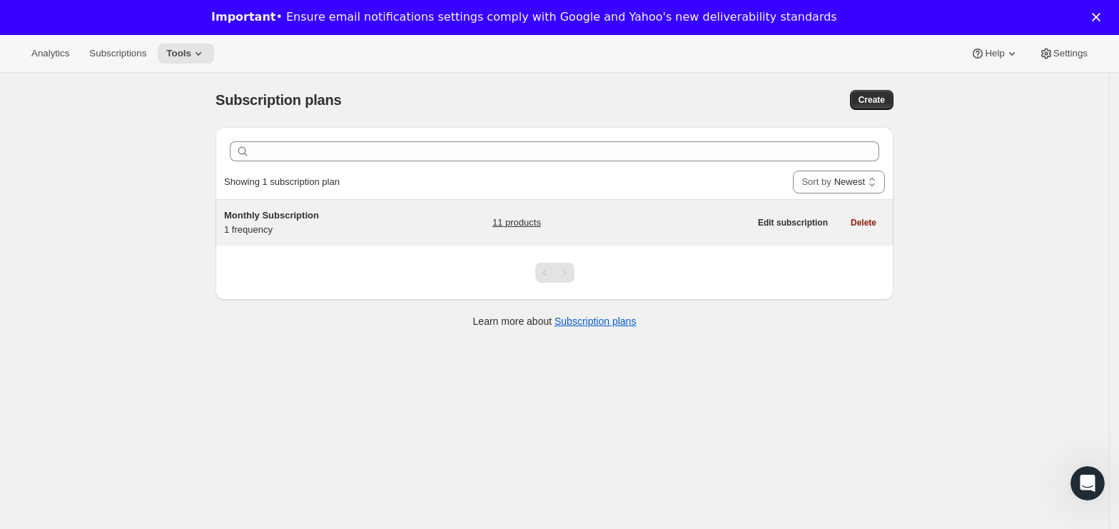
click at [340, 226] on div "Monthly Subscription 1 frequency" at bounding box center [313, 222] width 178 height 29
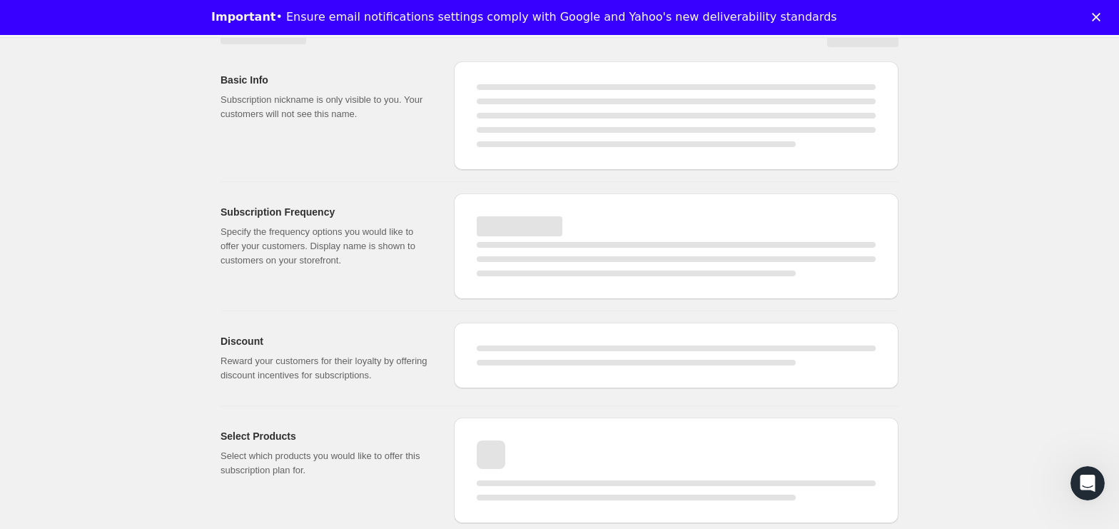
select select "WEEK"
select select "MONTH"
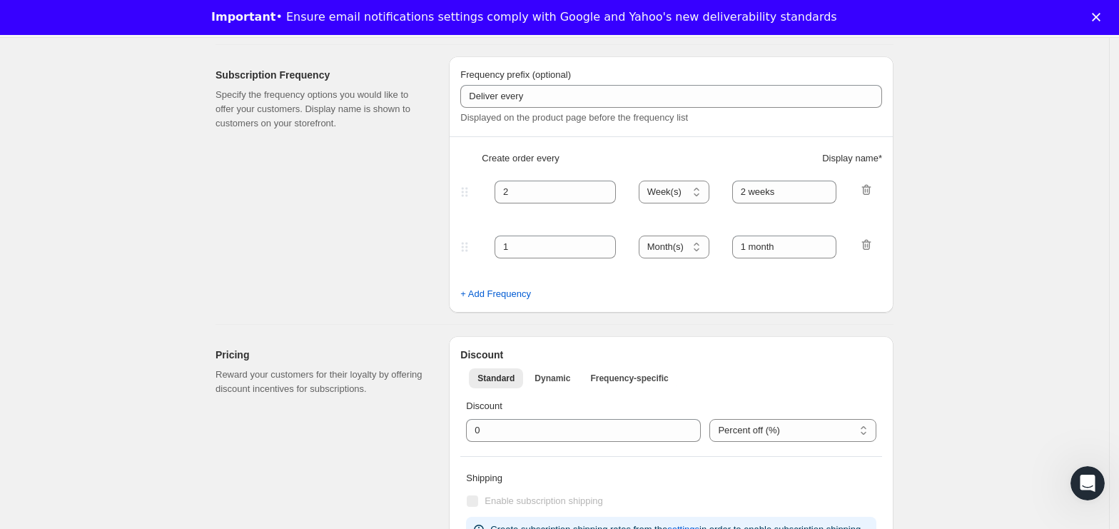
type input "Monthly Subscription"
type input "1"
type input "1 month"
type input "10.0"
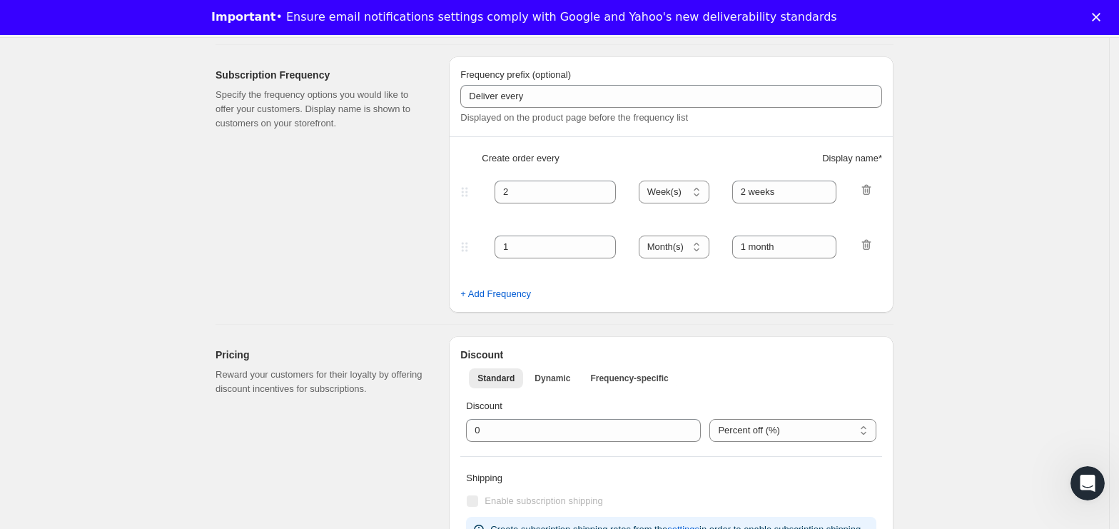
type input "Save <strong>10$ + Free Shipping</strong>"
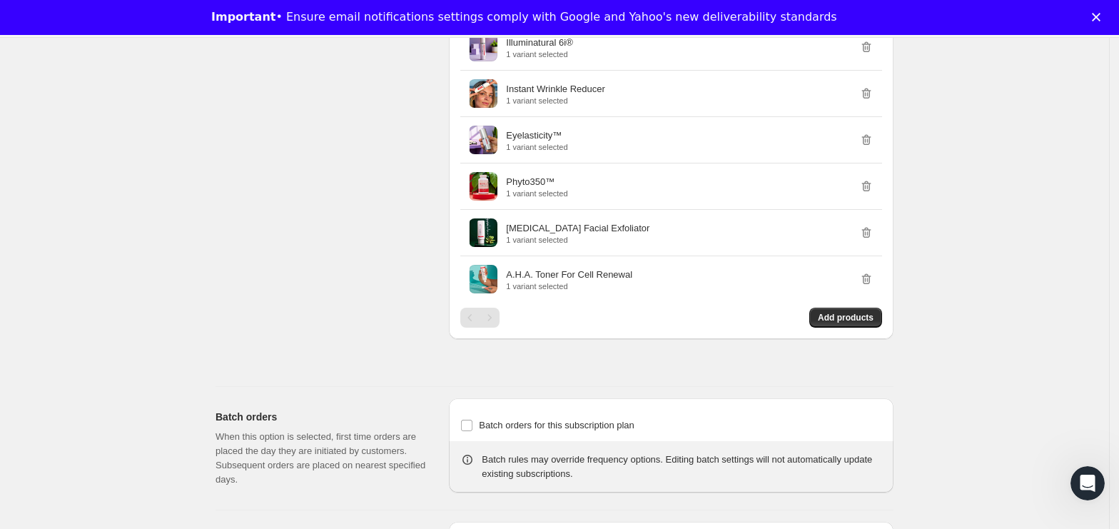
scroll to position [1117, 0]
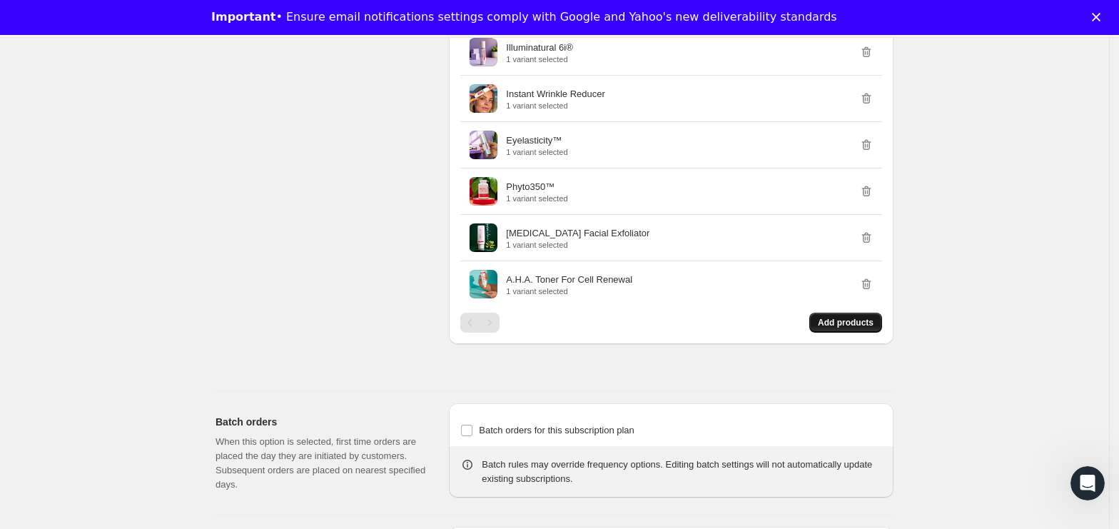
click at [849, 326] on span "Add products" at bounding box center [846, 322] width 56 height 11
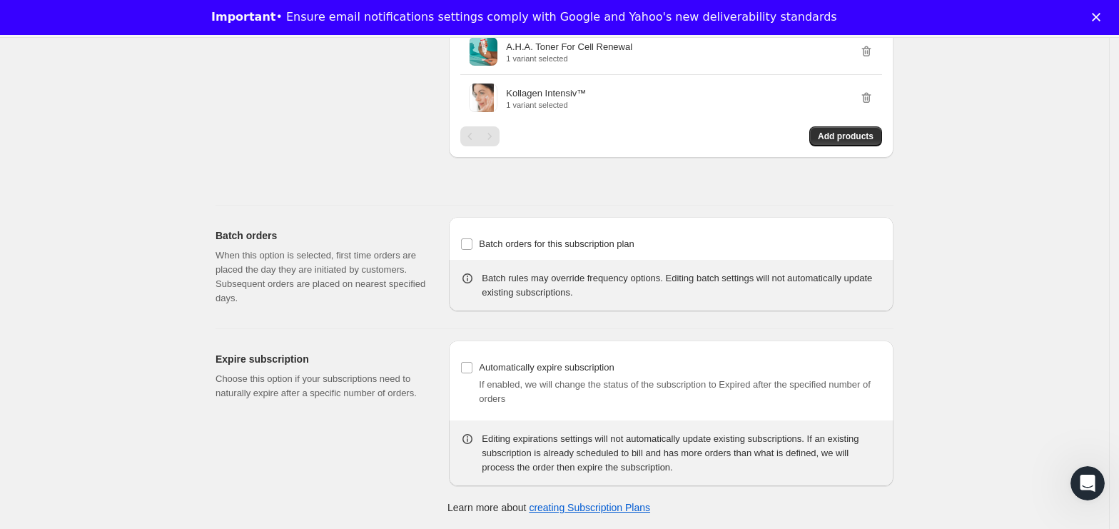
scroll to position [0, 0]
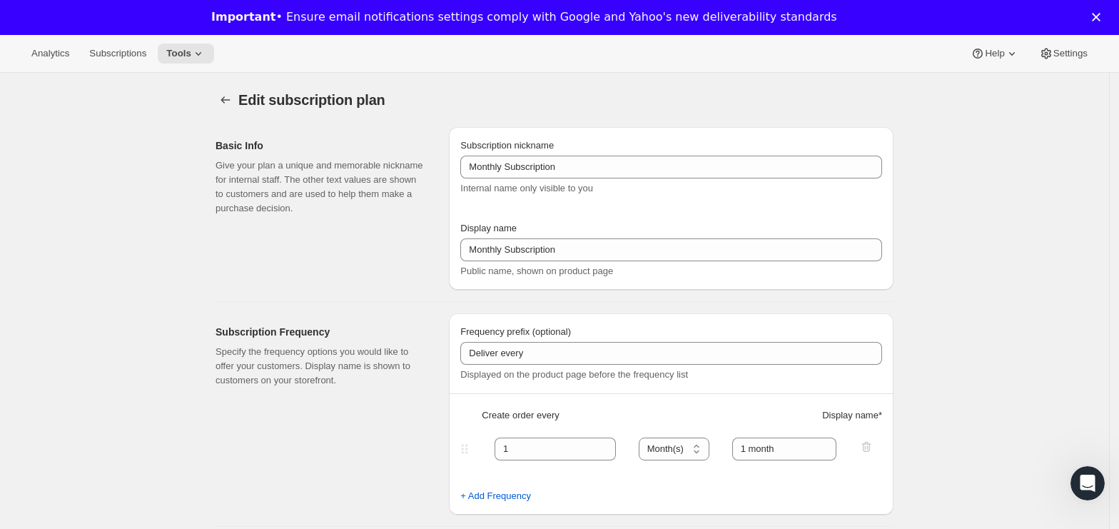
drag, startPoint x: 1128, startPoint y: 103, endPoint x: 1106, endPoint y: 18, distance: 87.6
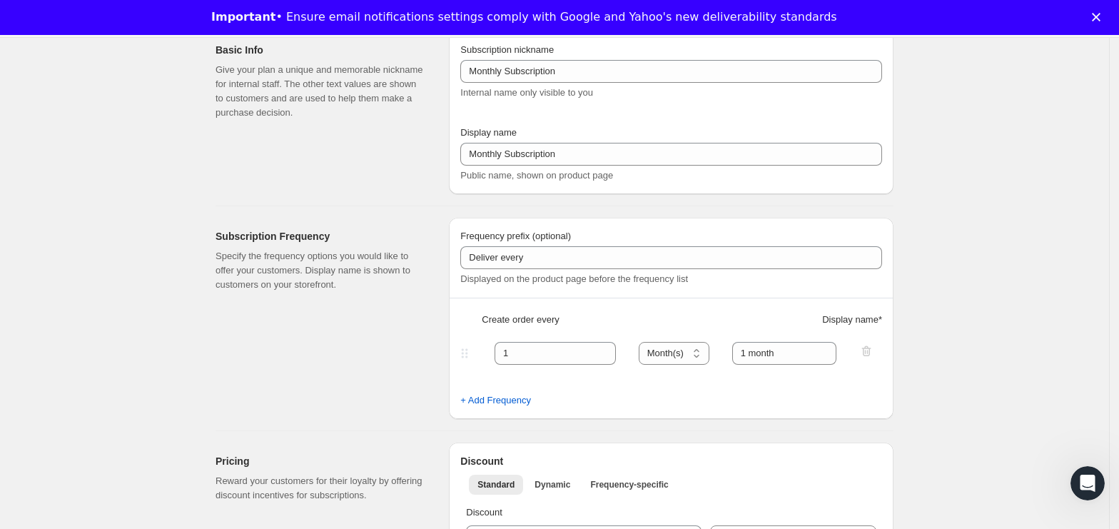
scroll to position [95, 0]
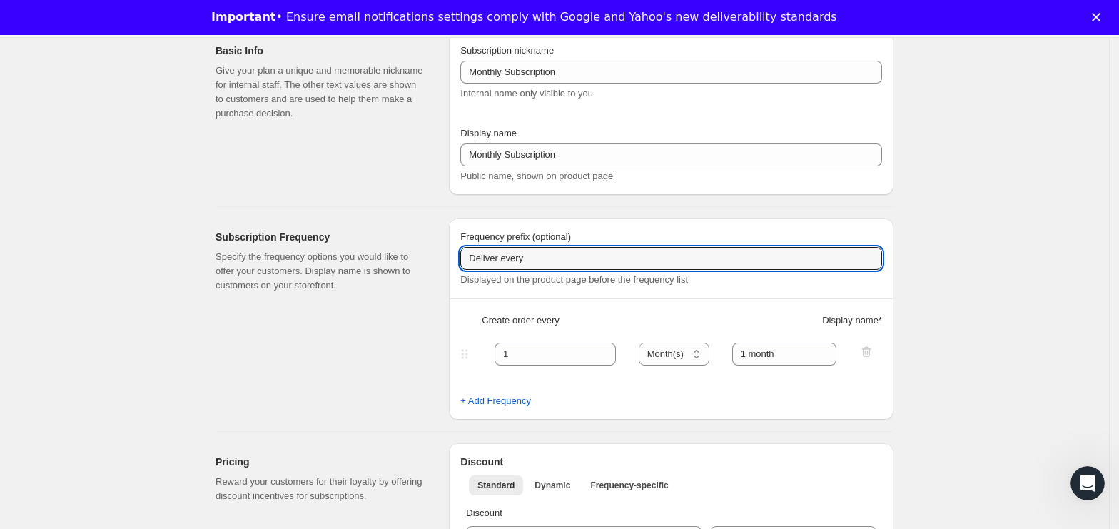
drag, startPoint x: 544, startPoint y: 256, endPoint x: 420, endPoint y: 263, distance: 124.4
click at [420, 263] on div "Subscription Frequency Specify the frequency options you would like to offer yo…" at bounding box center [548, 313] width 689 height 213
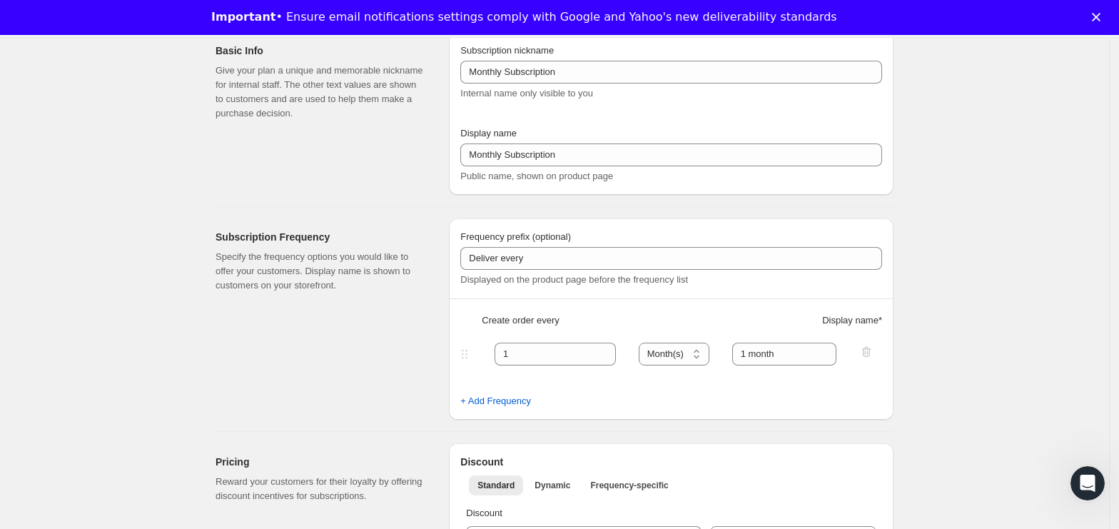
click at [388, 370] on div "Subscription Frequency Specify the frequency options you would like to offer yo…" at bounding box center [327, 318] width 222 height 201
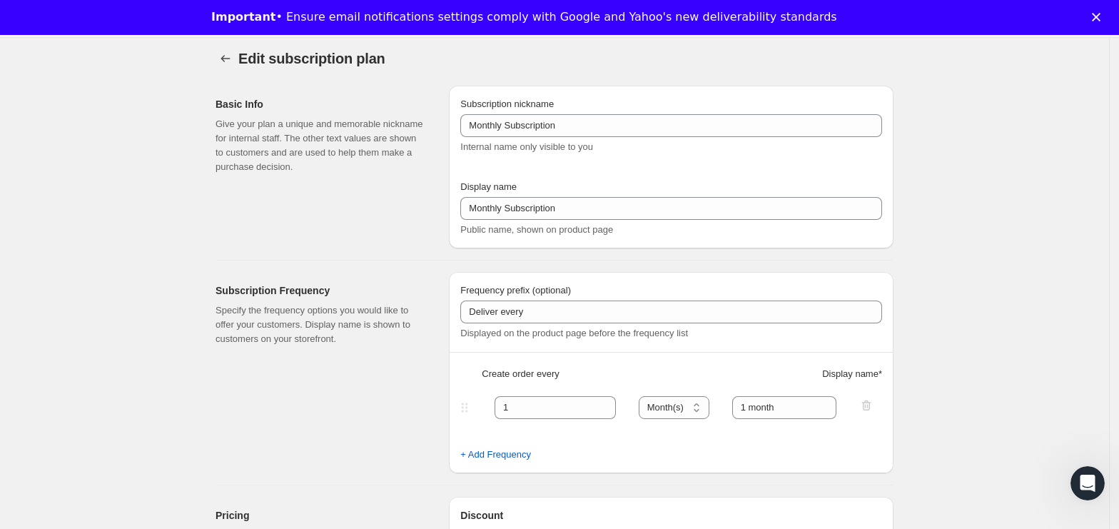
scroll to position [0, 0]
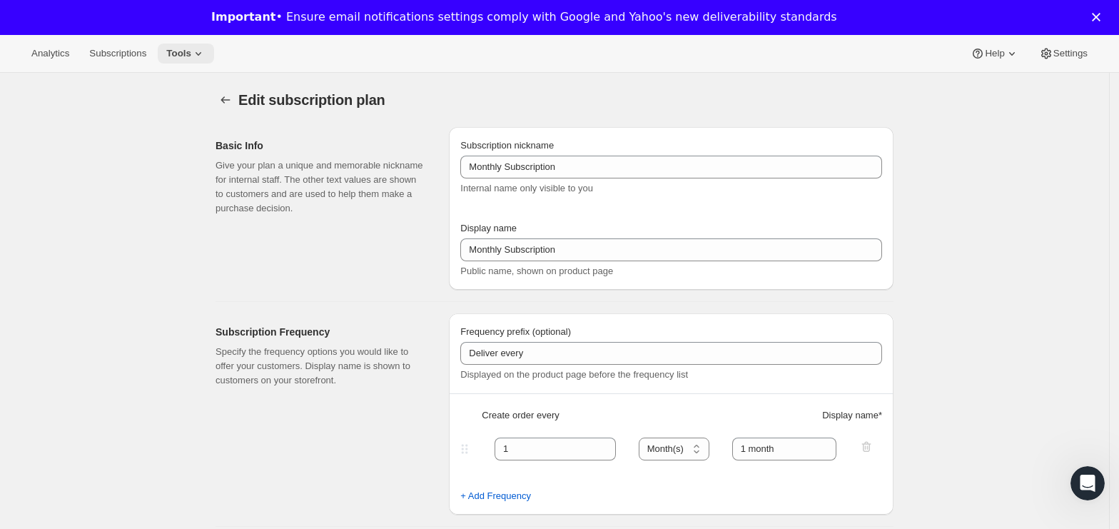
click at [195, 59] on icon at bounding box center [198, 53] width 14 height 14
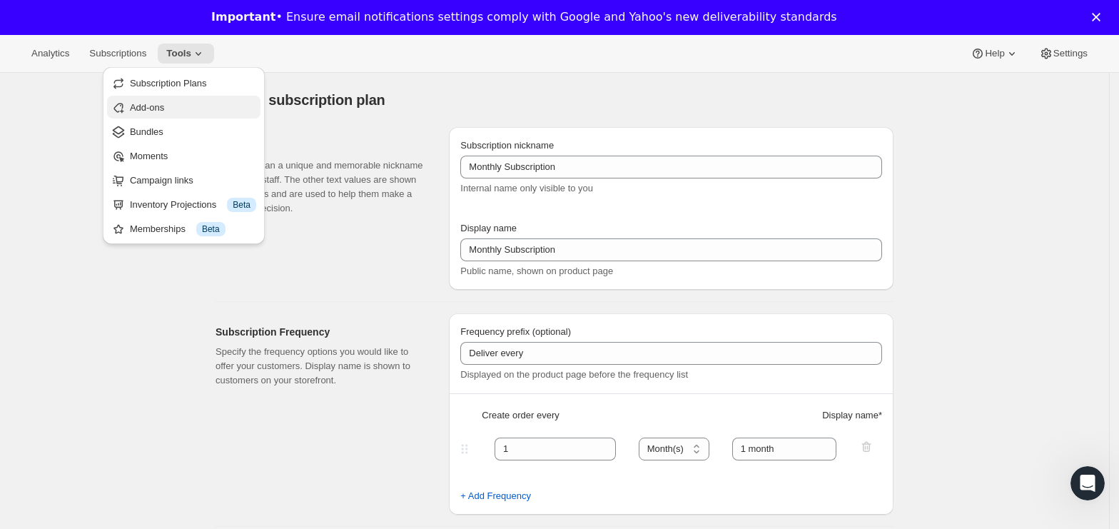
click at [158, 108] on span "Add-ons" at bounding box center [147, 107] width 34 height 11
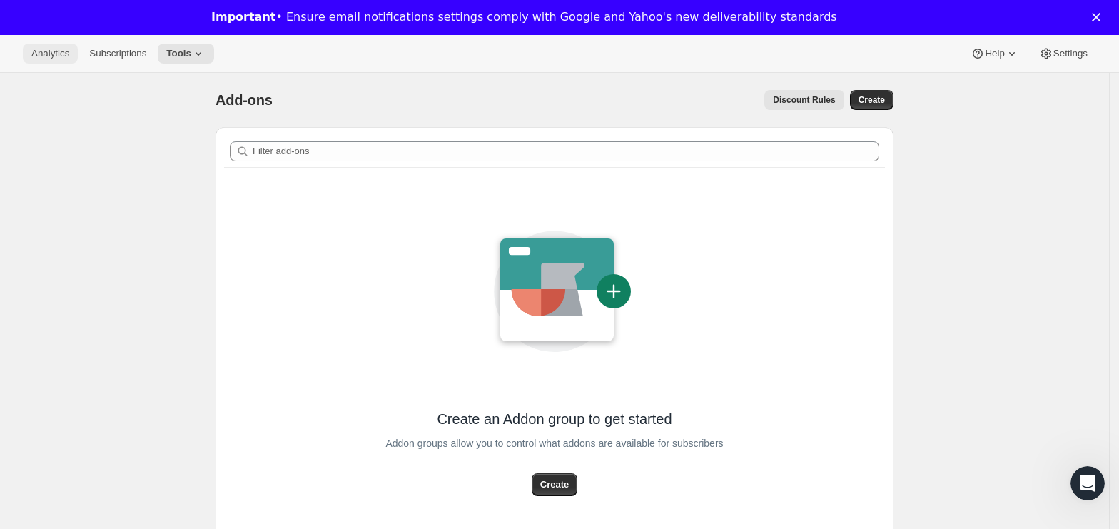
click at [64, 55] on span "Analytics" at bounding box center [50, 53] width 38 height 11
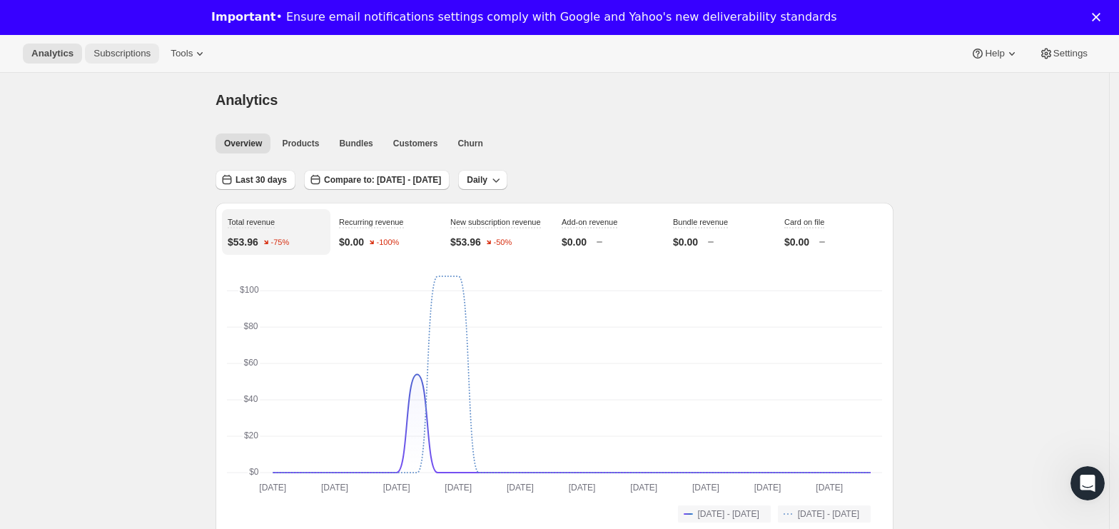
click at [114, 54] on span "Subscriptions" at bounding box center [121, 53] width 57 height 11
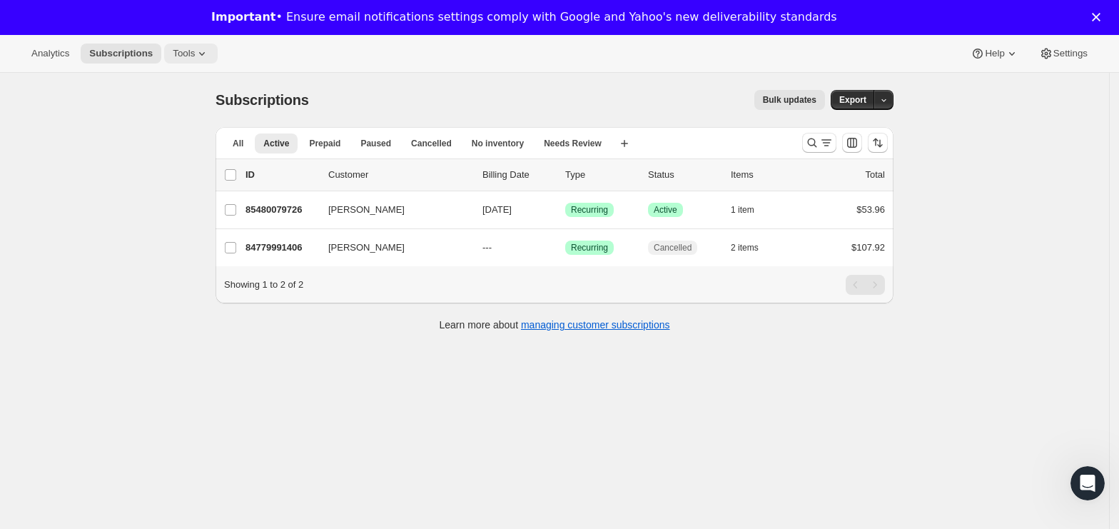
click at [195, 58] on icon at bounding box center [202, 53] width 14 height 14
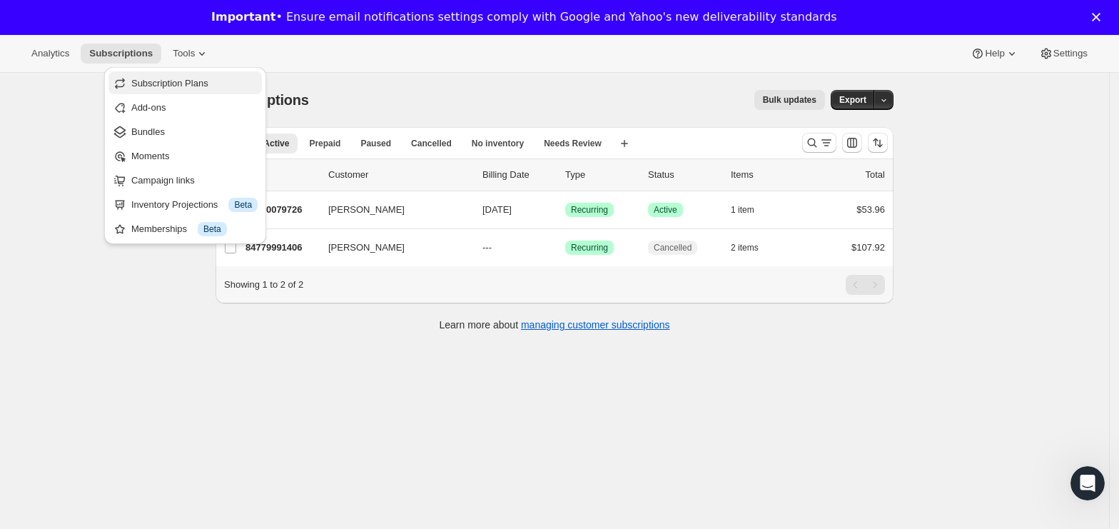
click at [189, 81] on span "Subscription Plans" at bounding box center [169, 83] width 77 height 11
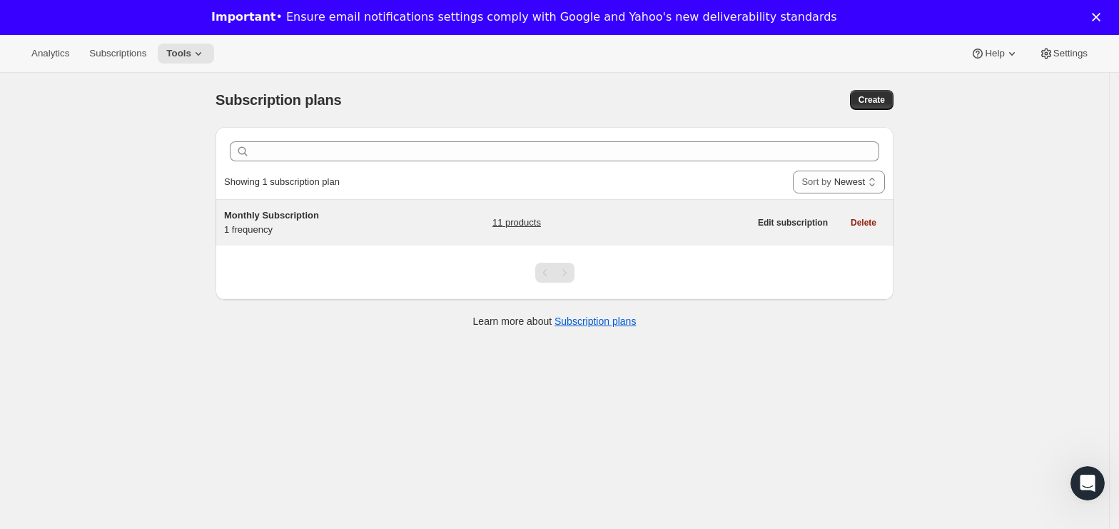
click at [392, 213] on h5 "Monthly Subscription" at bounding box center [313, 215] width 178 height 14
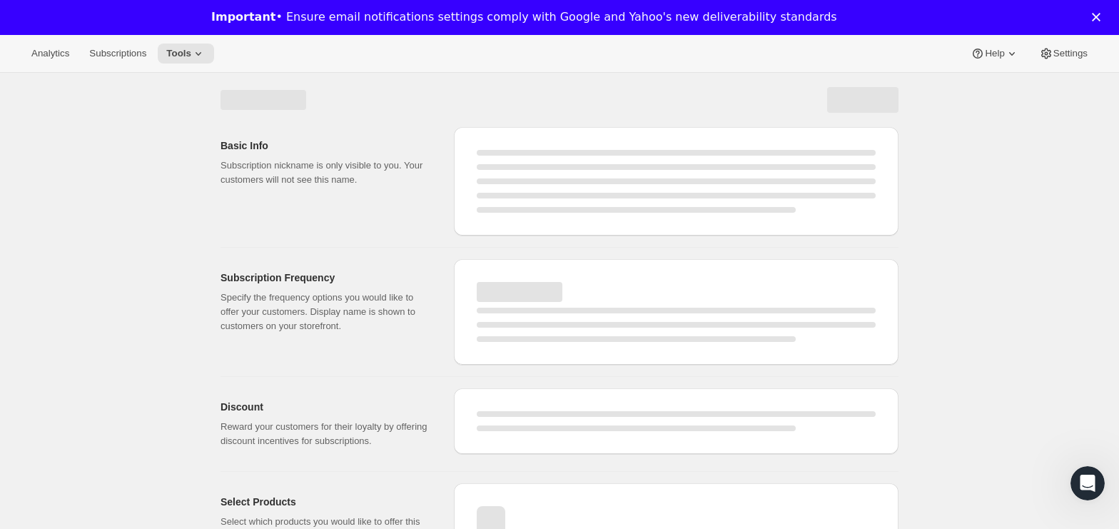
select select "WEEK"
select select "MONTH"
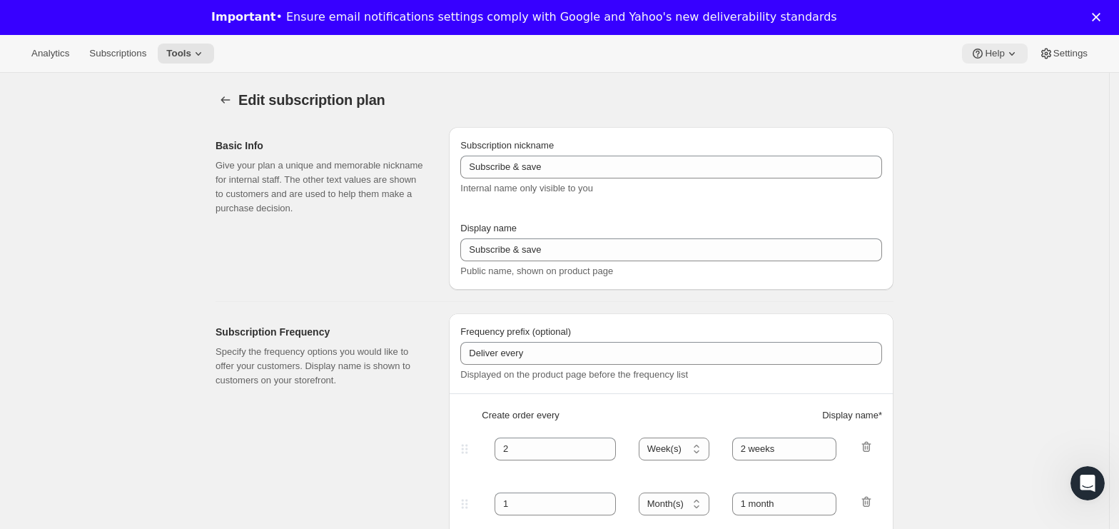
type input "Monthly Subscription"
type input "1"
type input "1 month"
type input "10.0"
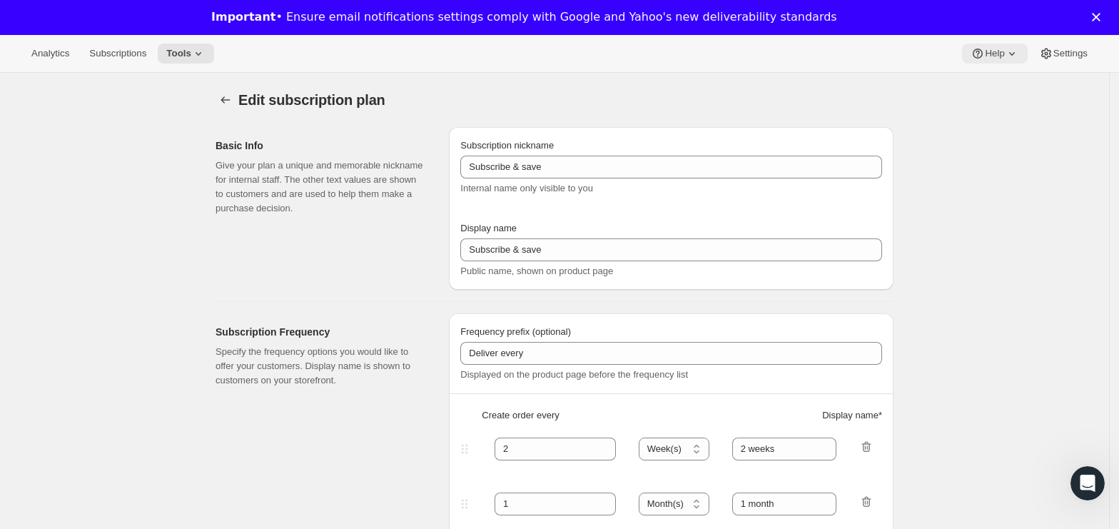
type input "Save <strong>10$ + Free Shipping</strong>"
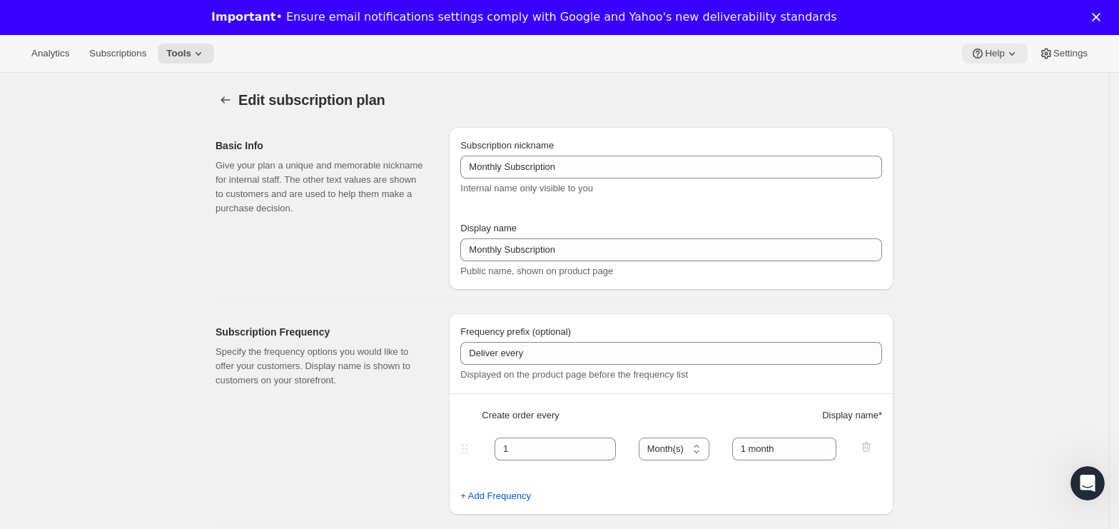
click at [992, 57] on span "Help" at bounding box center [994, 53] width 19 height 11
click at [1080, 472] on icon "Open Intercom Messenger" at bounding box center [1086, 482] width 24 height 24
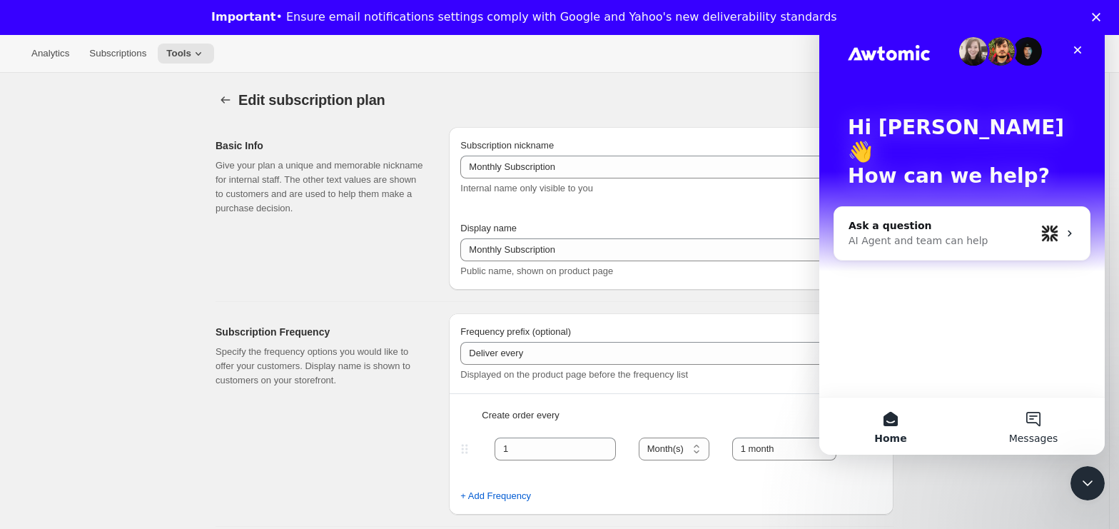
click at [1021, 418] on button "Messages" at bounding box center [1033, 426] width 143 height 57
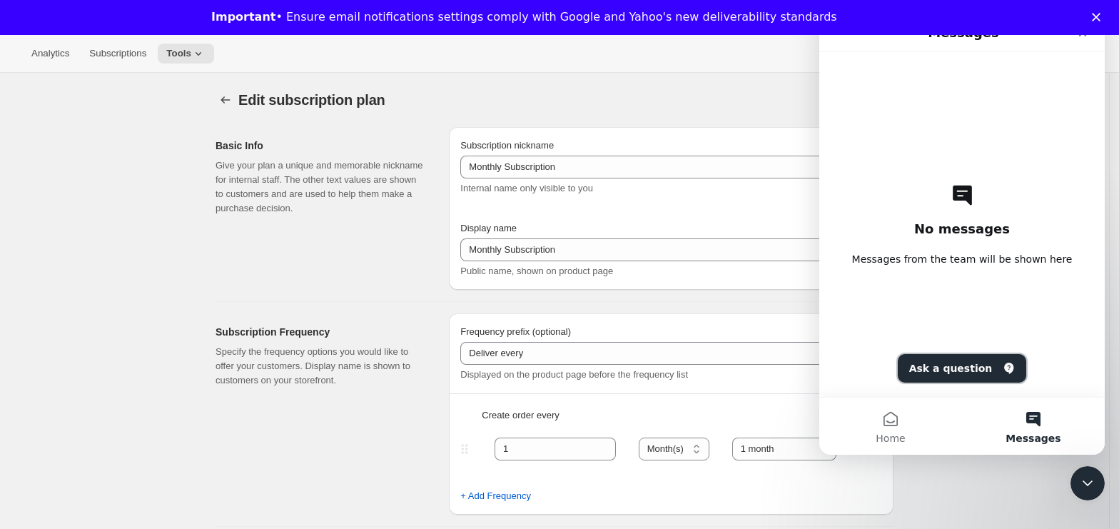
click at [963, 373] on button "Ask a question" at bounding box center [962, 368] width 129 height 29
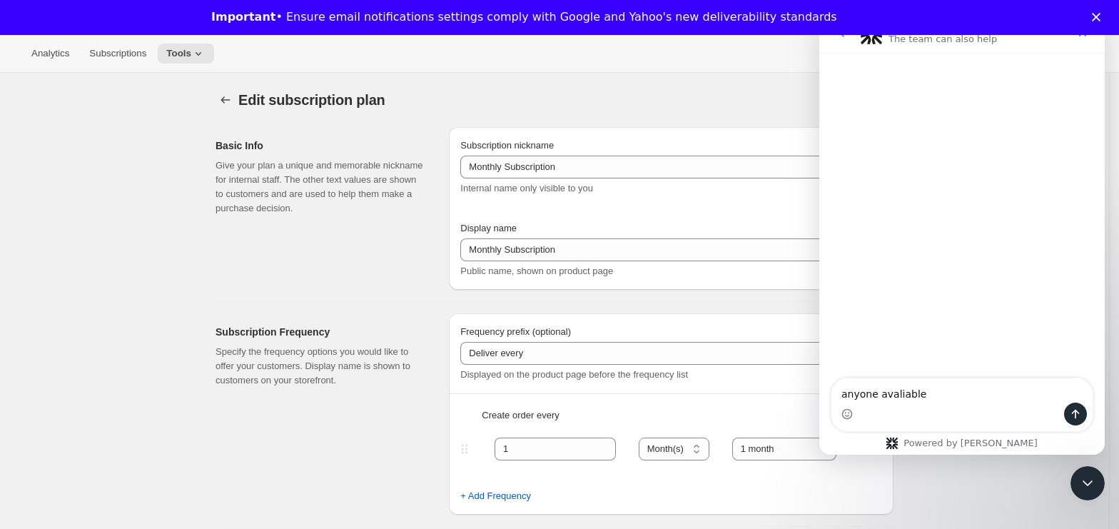
type textarea "anyone avaliable?"
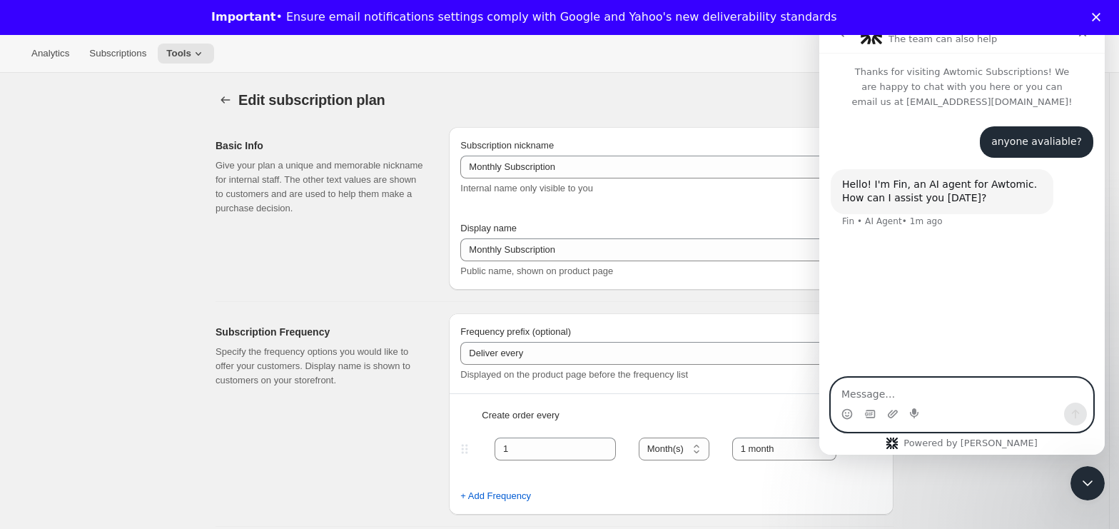
click at [894, 390] on textarea "Message…" at bounding box center [961, 390] width 261 height 24
paste textarea "I have added the subscription option on my product page, but by default ‘one-ti…"
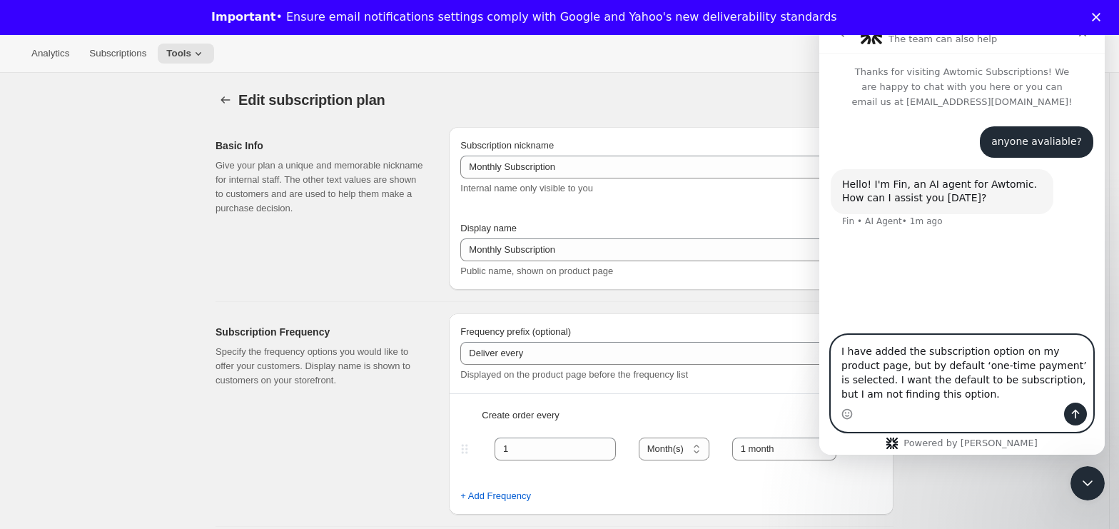
type textarea "I have added the subscription option on my product page, but by default ‘one-ti…"
click at [1078, 408] on icon "Send a message…" at bounding box center [1075, 413] width 11 height 11
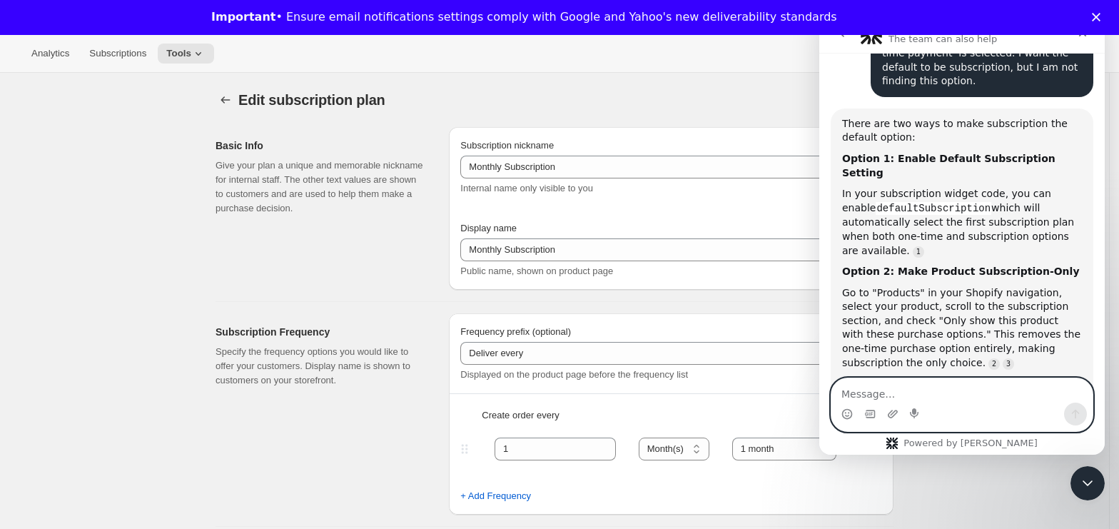
scroll to position [186, 0]
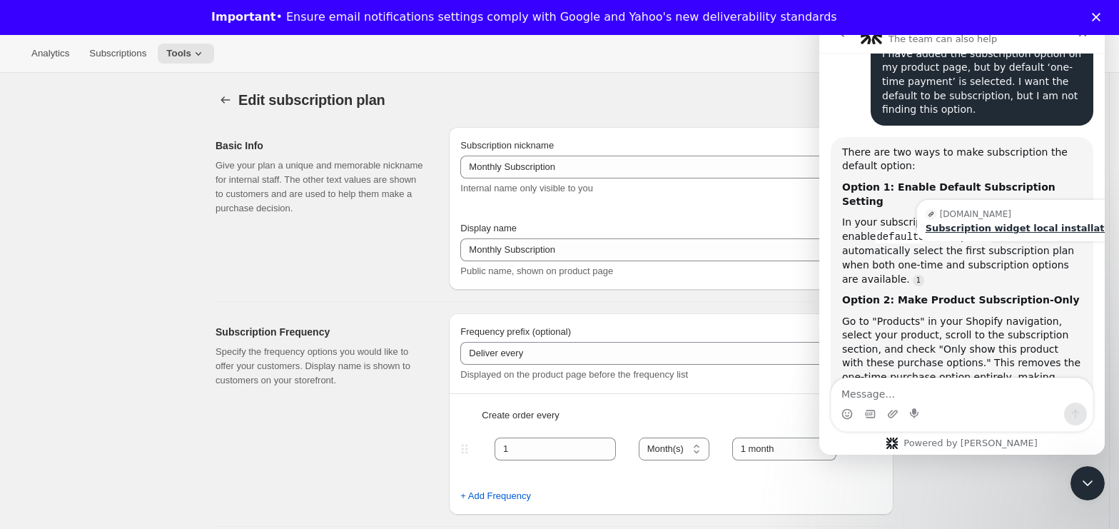
click at [1022, 223] on div "Subscription widget local installation" at bounding box center [1023, 227] width 195 height 9
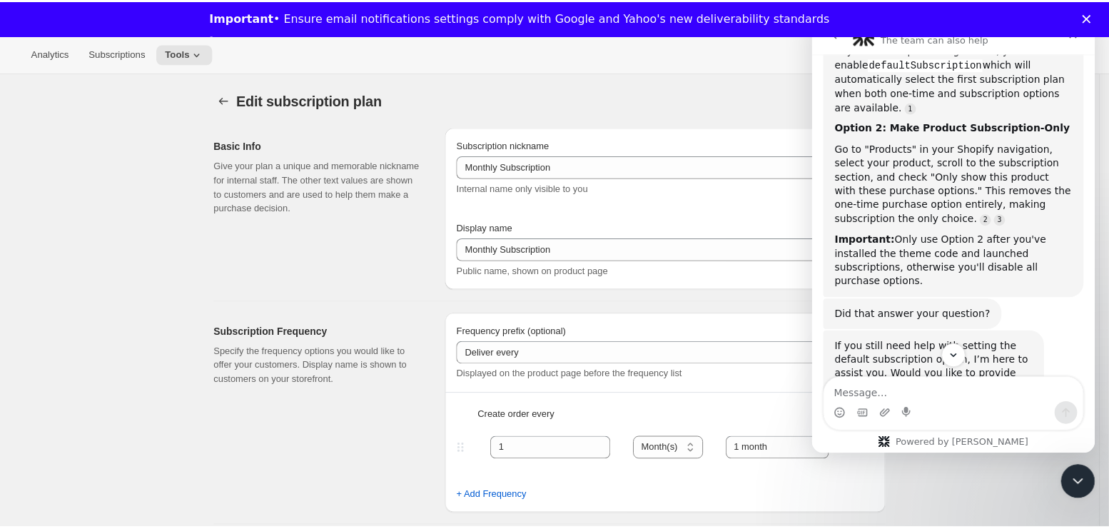
scroll to position [368, 0]
